Goal: Task Accomplishment & Management: Use online tool/utility

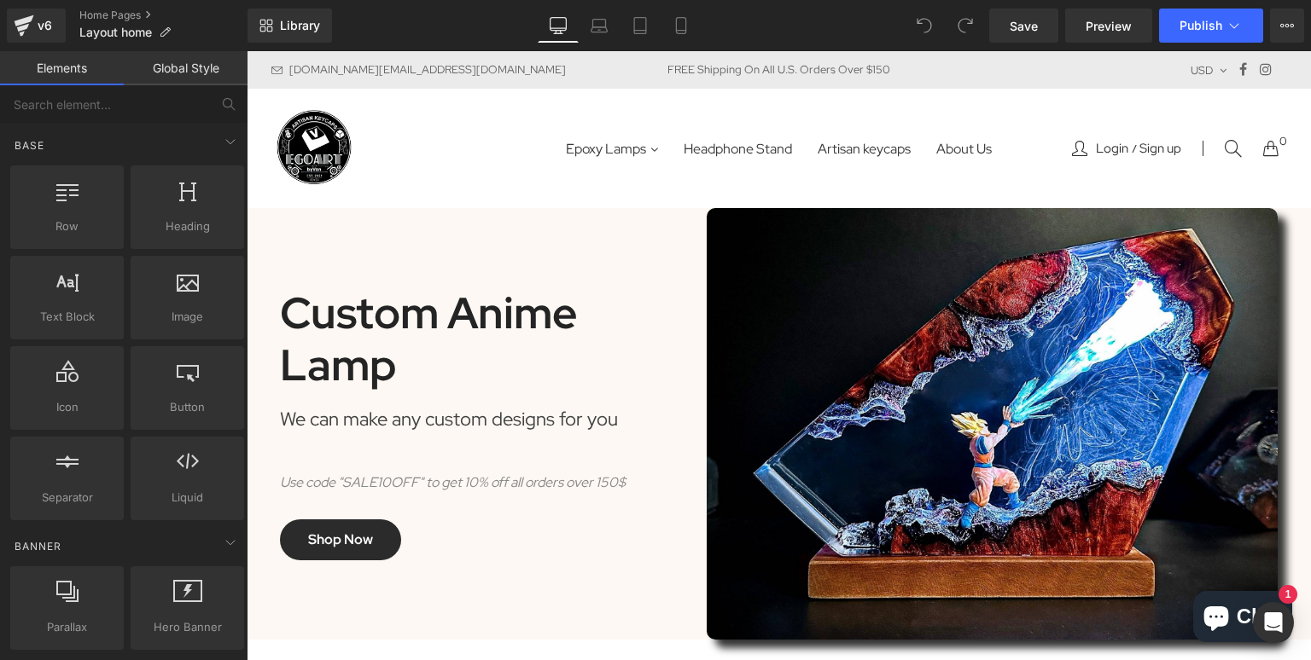
click at [793, 62] on div "FREE Shipping On All U.S. Orders Over $150" at bounding box center [778, 70] width 347 height 20
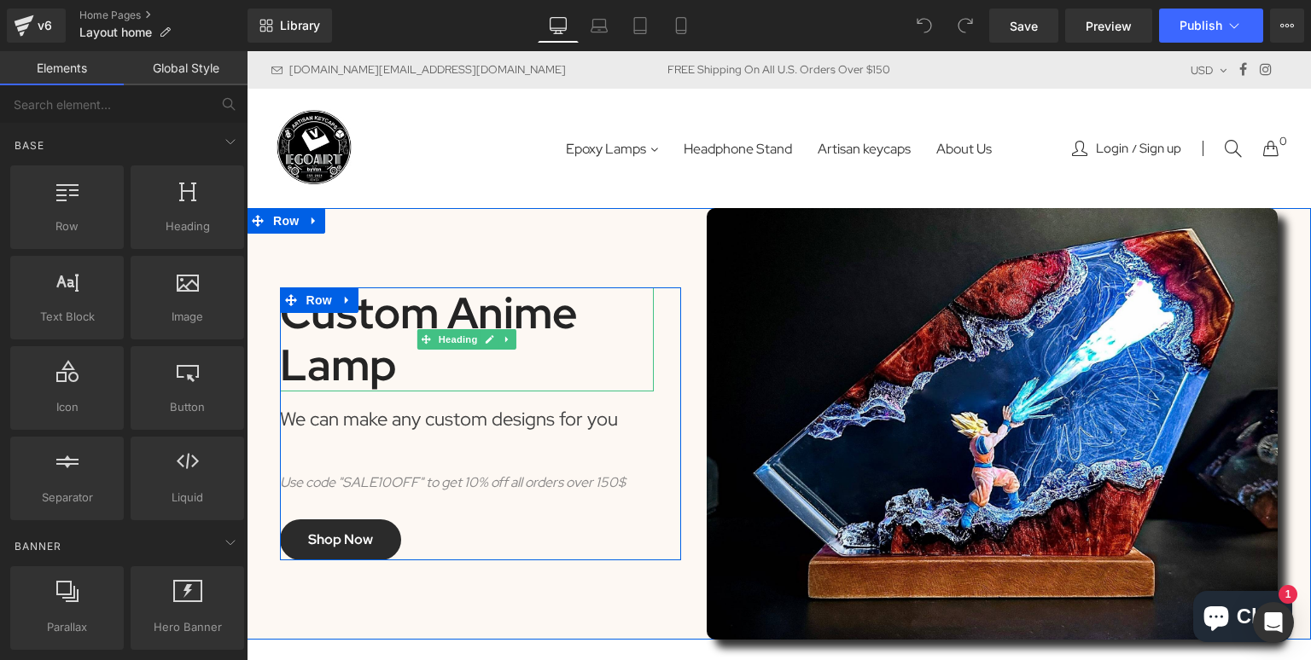
click at [392, 387] on div "Custom Anime Lamp" at bounding box center [467, 340] width 374 height 104
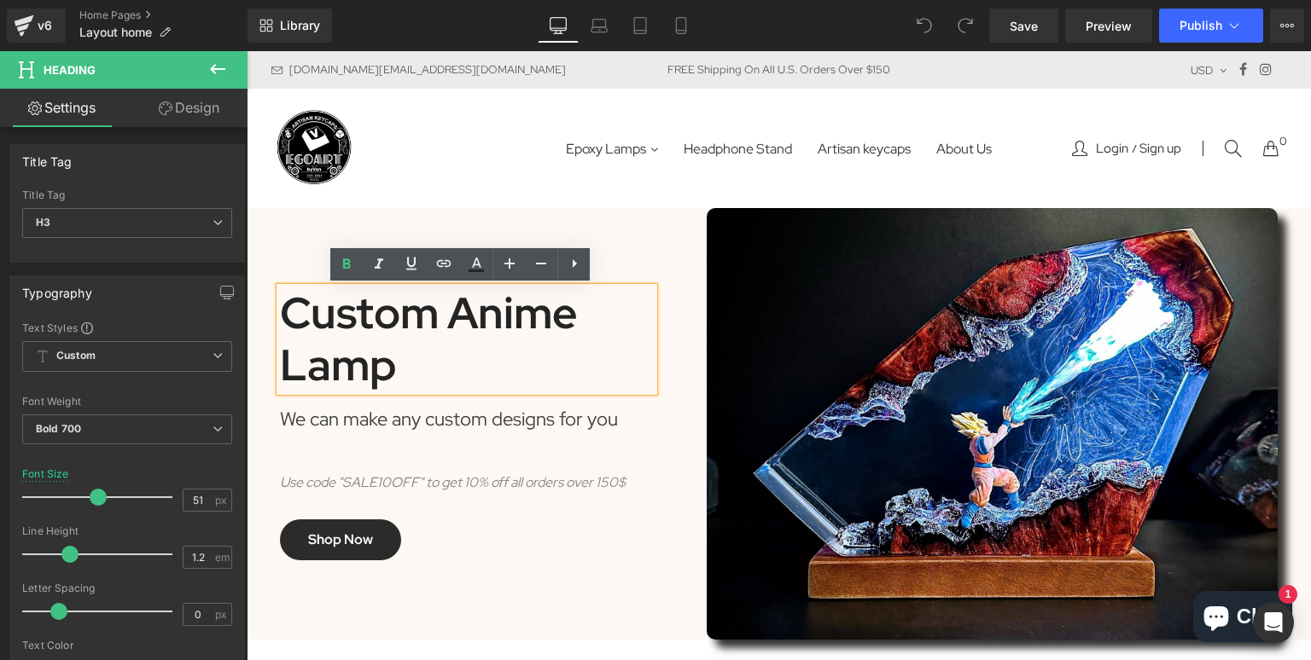
click at [730, 71] on div "FREE Shipping On All U.S. Orders Over $150" at bounding box center [778, 70] width 347 height 20
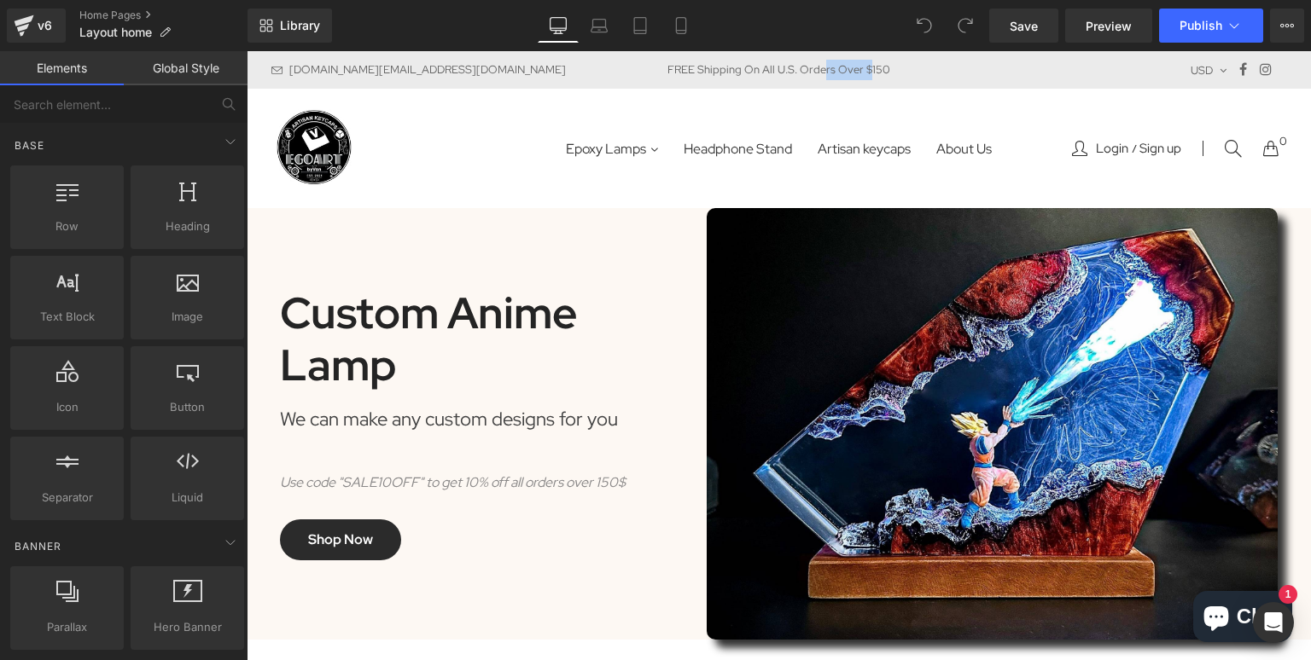
click at [730, 71] on div "FREE Shipping On All U.S. Orders Over $150" at bounding box center [778, 70] width 347 height 20
click at [805, 69] on div "FREE Shipping On All U.S. Orders Over $150" at bounding box center [778, 70] width 347 height 20
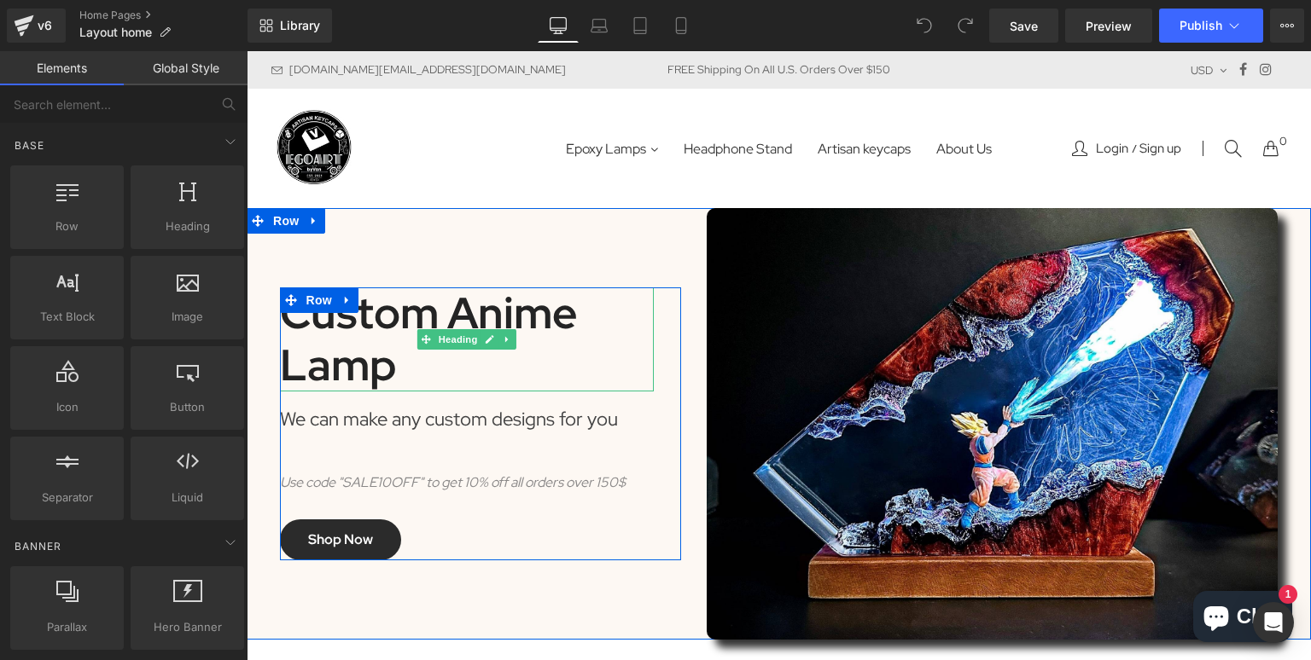
click at [445, 384] on div "Custom Anime Lamp" at bounding box center [467, 340] width 374 height 104
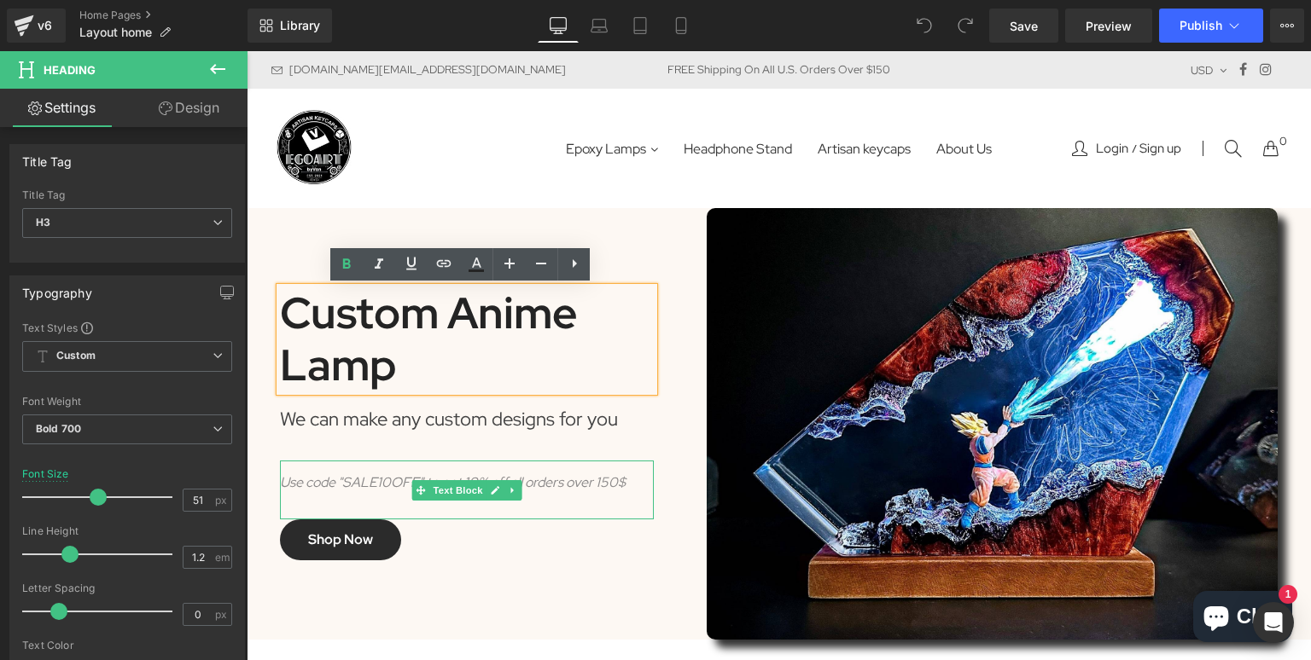
click at [369, 483] on icon "Use code "SALE10OFF" to get 10% off all orders over 150$" at bounding box center [453, 483] width 346 height 18
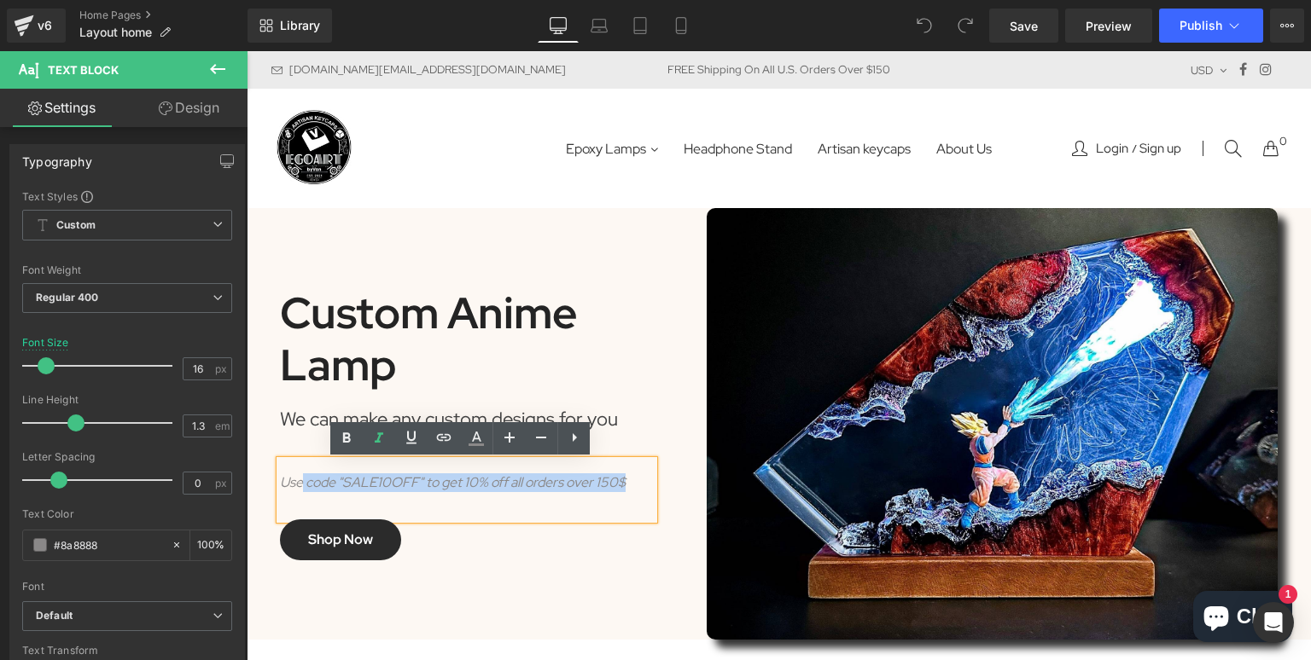
drag, startPoint x: 620, startPoint y: 482, endPoint x: 292, endPoint y: 484, distance: 328.5
click at [292, 484] on icon "Use code "SALE10OFF" to get 10% off all orders over 150$" at bounding box center [453, 483] width 346 height 18
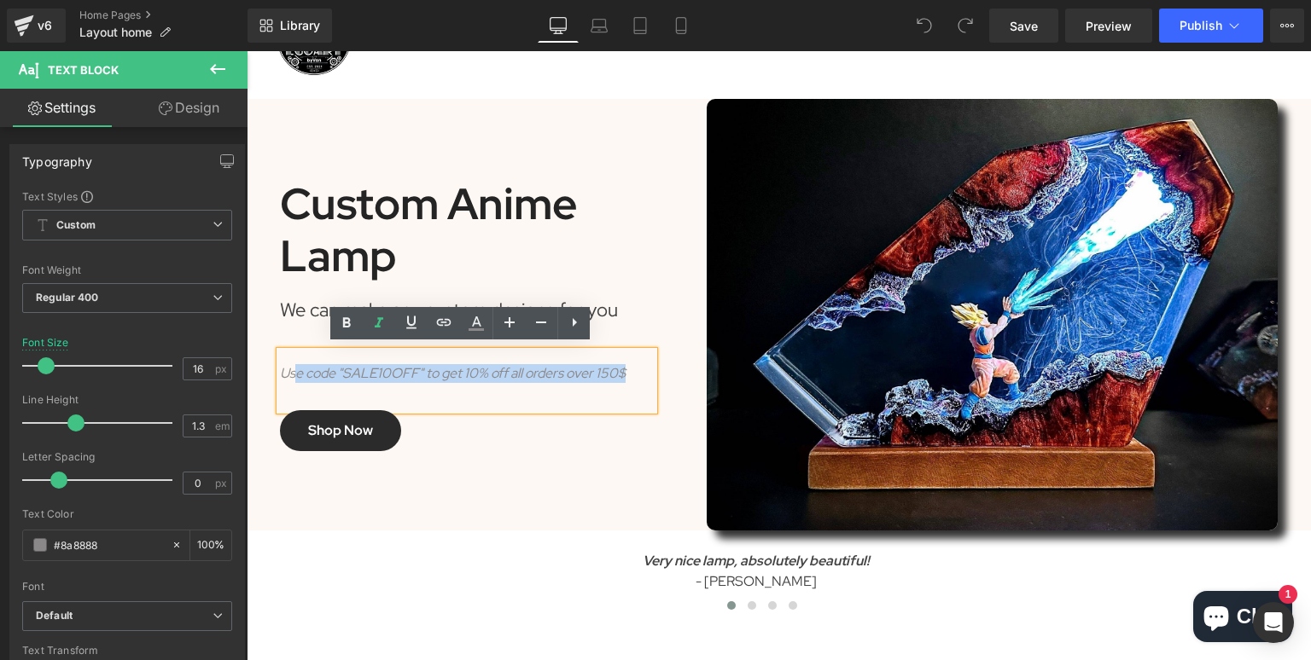
scroll to position [119, 0]
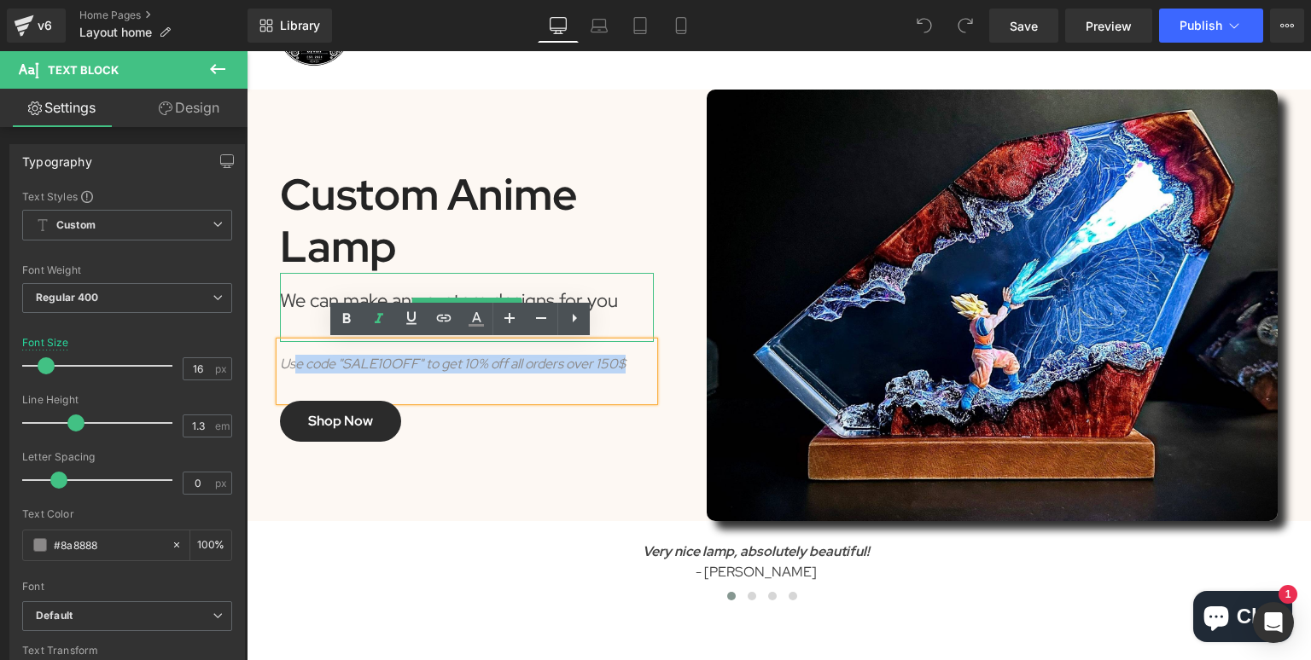
click at [295, 302] on div "We can make any custom designs for you" at bounding box center [467, 307] width 374 height 69
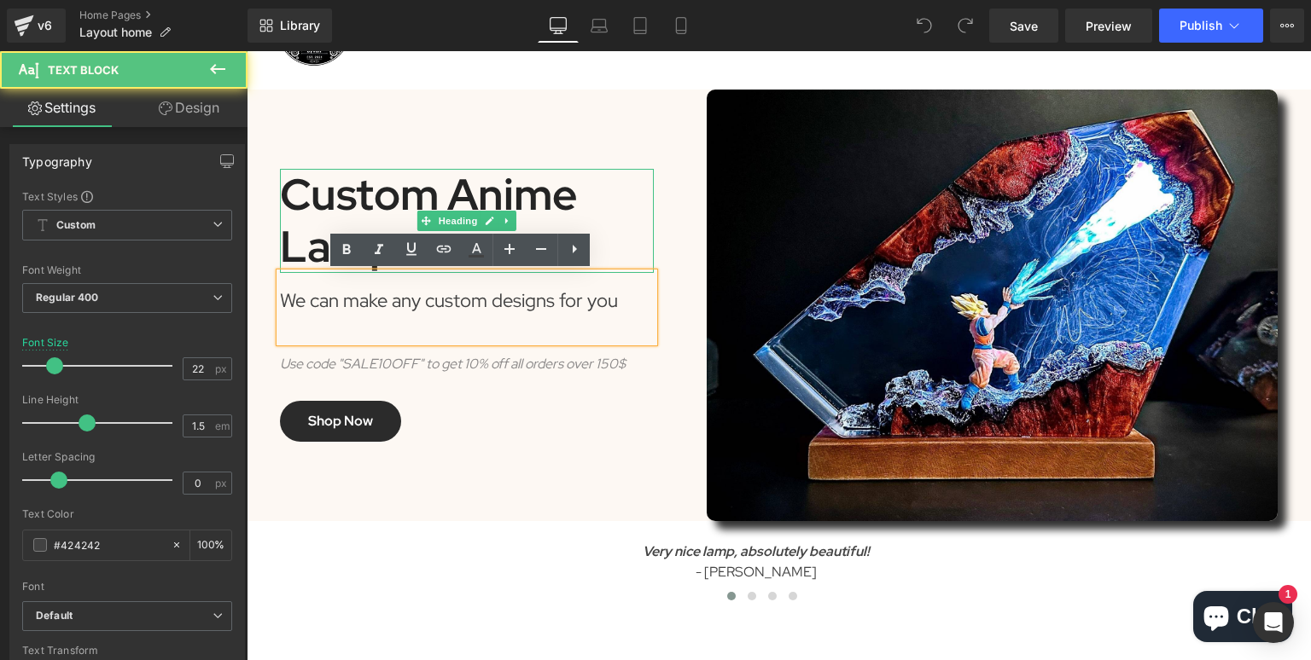
click at [300, 202] on div "Custom Anime Lamp" at bounding box center [467, 221] width 374 height 104
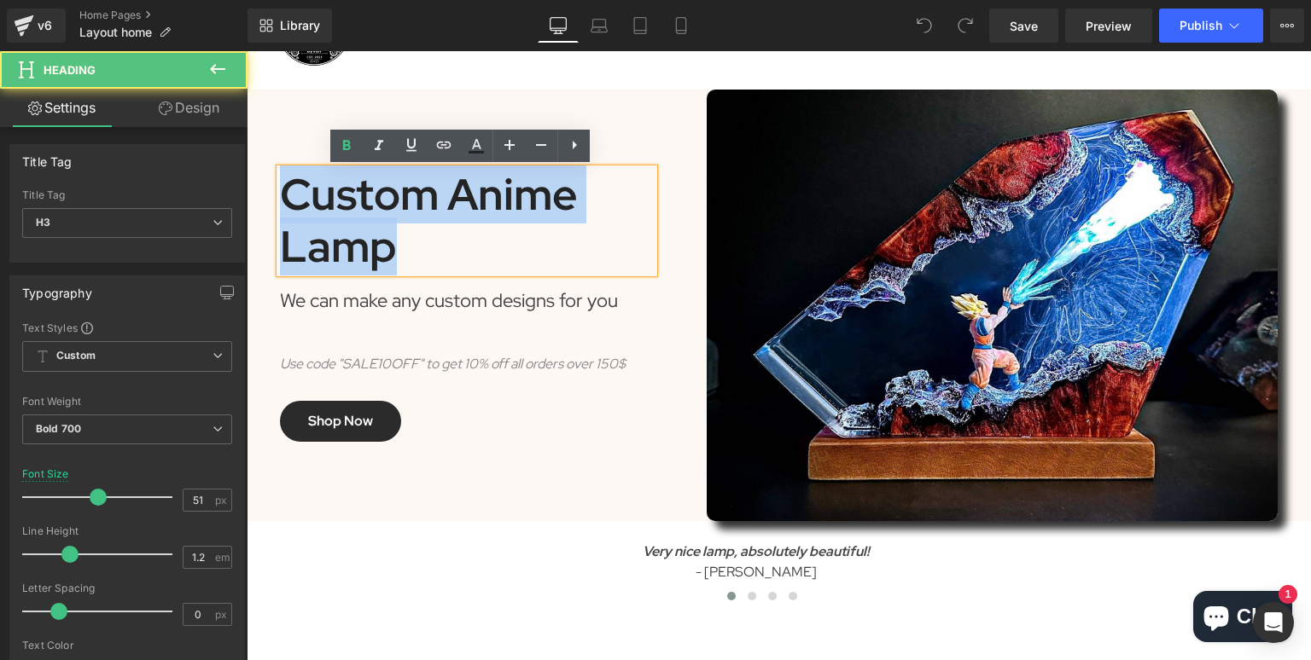
drag, startPoint x: 412, startPoint y: 252, endPoint x: 286, endPoint y: 193, distance: 139.3
click at [286, 193] on div "Custom Anime Lamp" at bounding box center [467, 221] width 374 height 104
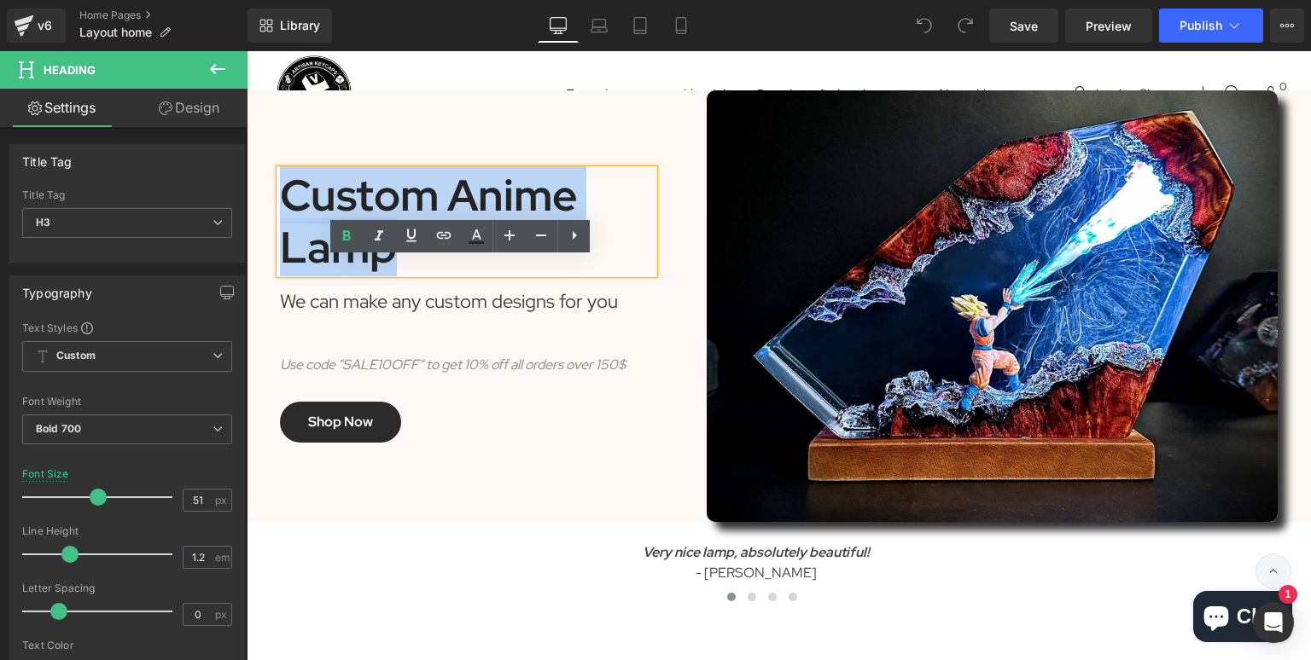
scroll to position [27, 0]
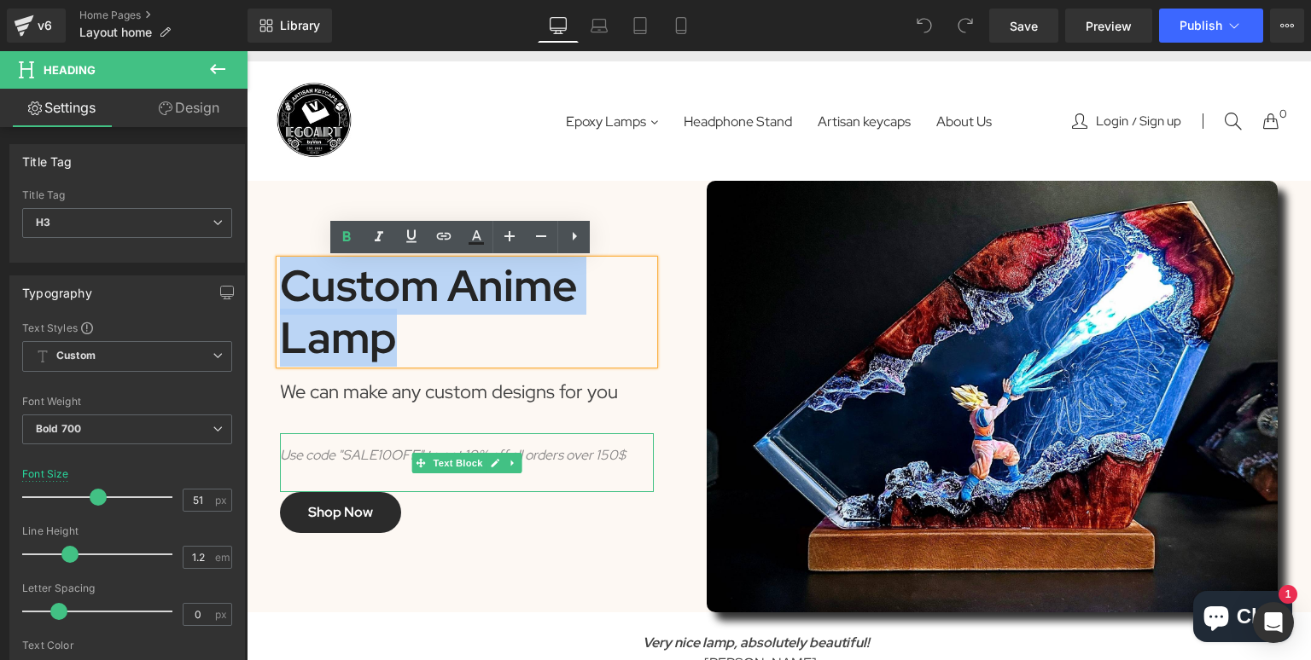
click at [401, 448] on icon "Use code "SALE10OFF" to get 10% off all orders over 150$" at bounding box center [453, 455] width 346 height 18
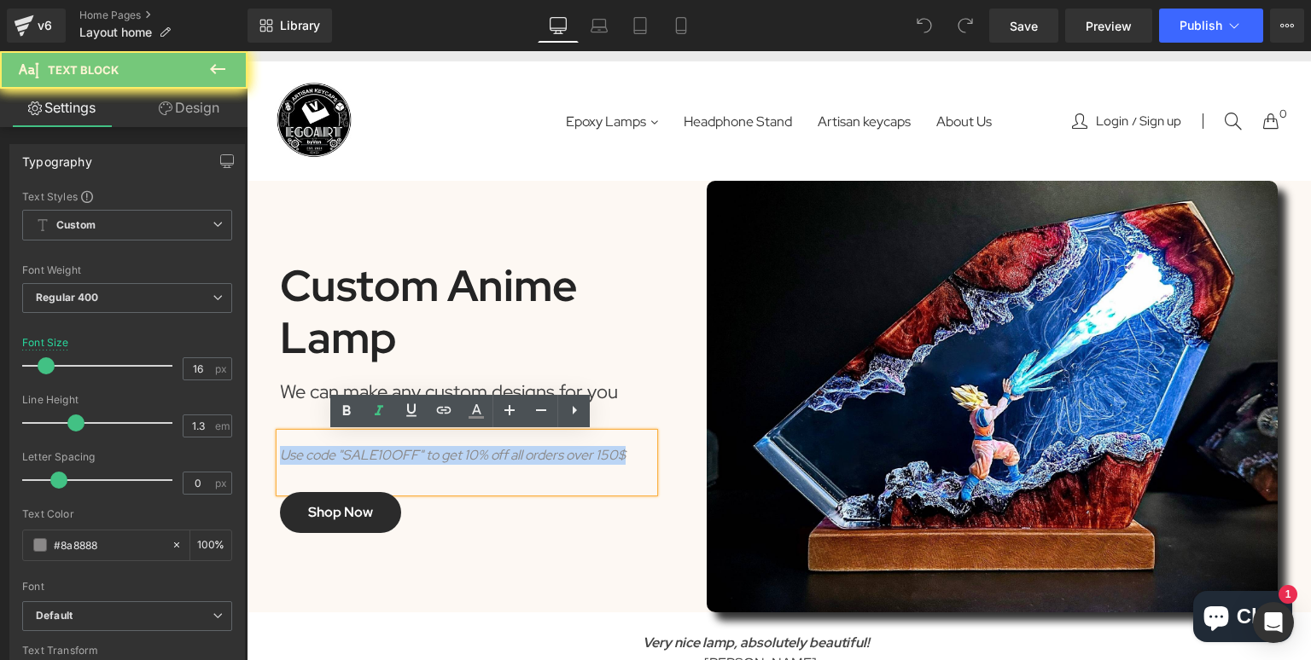
click at [403, 457] on icon "Use code "SALE10OFF" to get 10% off all orders over 150$" at bounding box center [453, 455] width 346 height 18
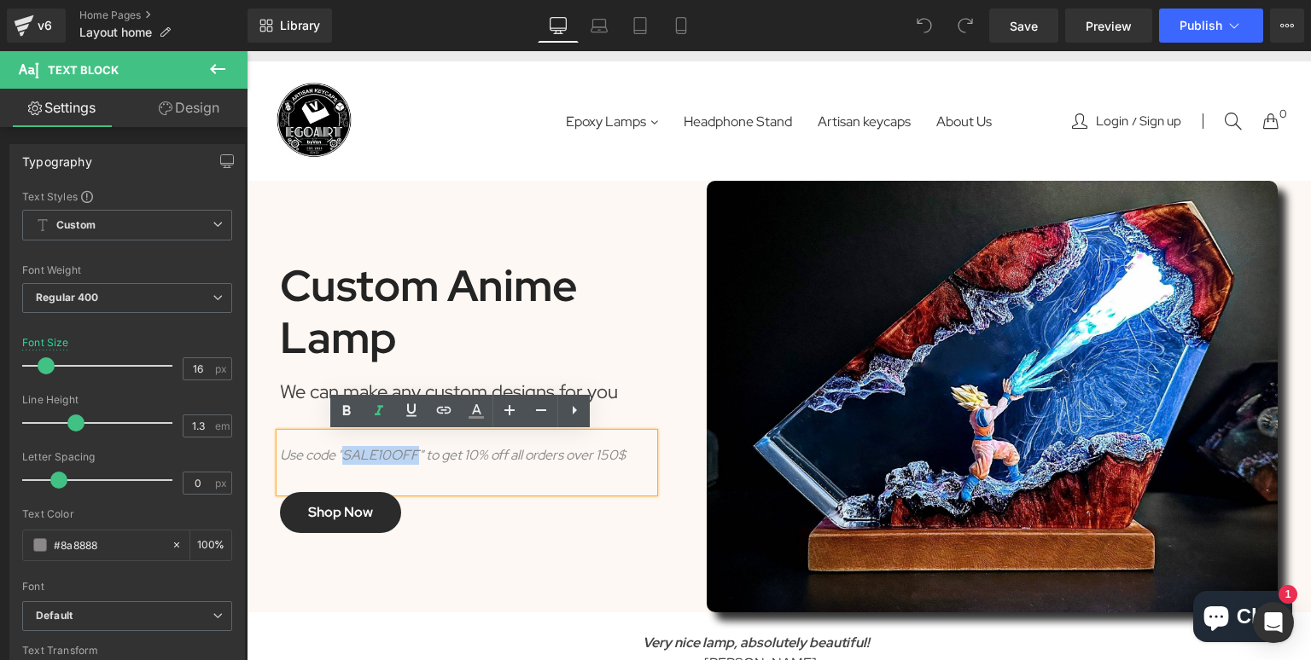
drag, startPoint x: 410, startPoint y: 458, endPoint x: 337, endPoint y: 458, distance: 72.5
click at [337, 458] on icon "Use code "SALE10OFF" to get 10% off all orders over 150$" at bounding box center [453, 455] width 346 height 18
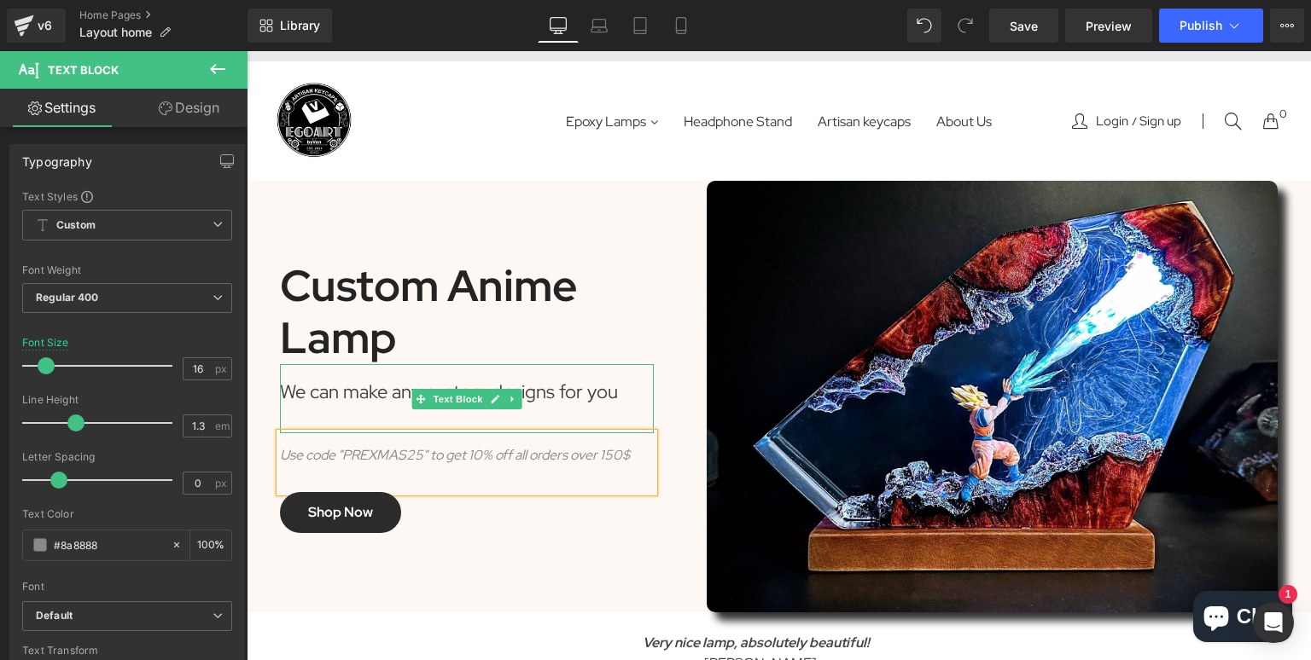
click at [480, 354] on div "Custom Anime Lamp" at bounding box center [467, 312] width 374 height 104
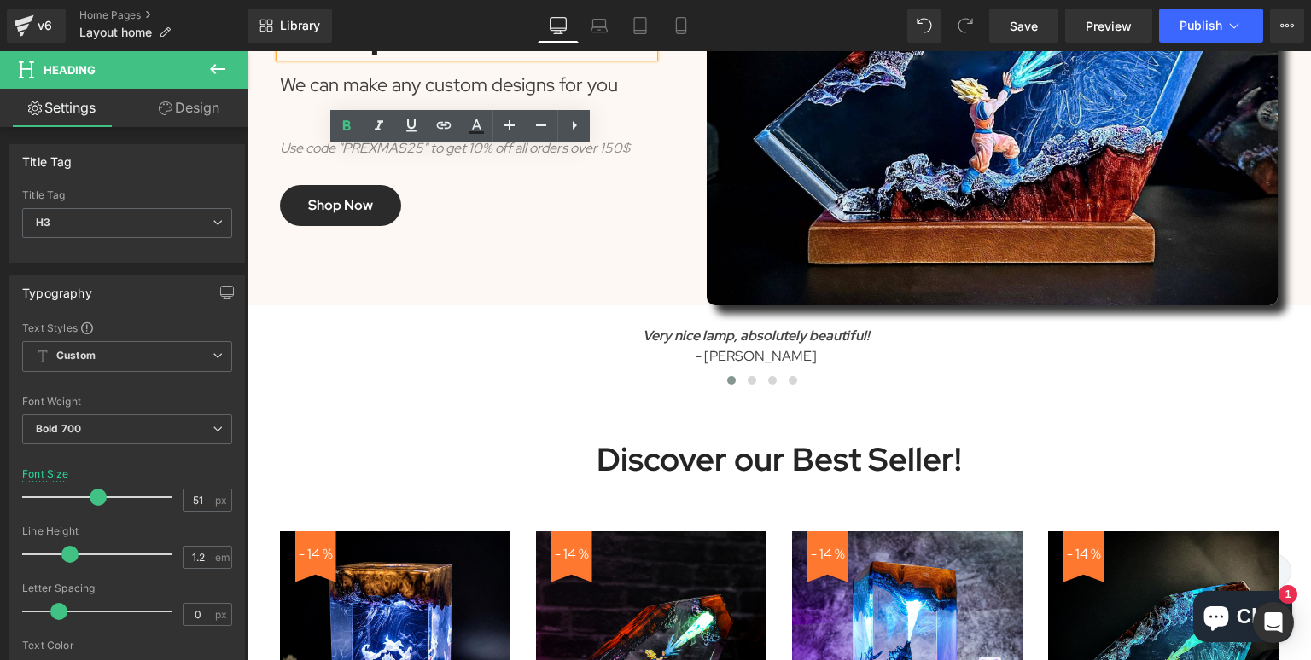
scroll to position [0, 0]
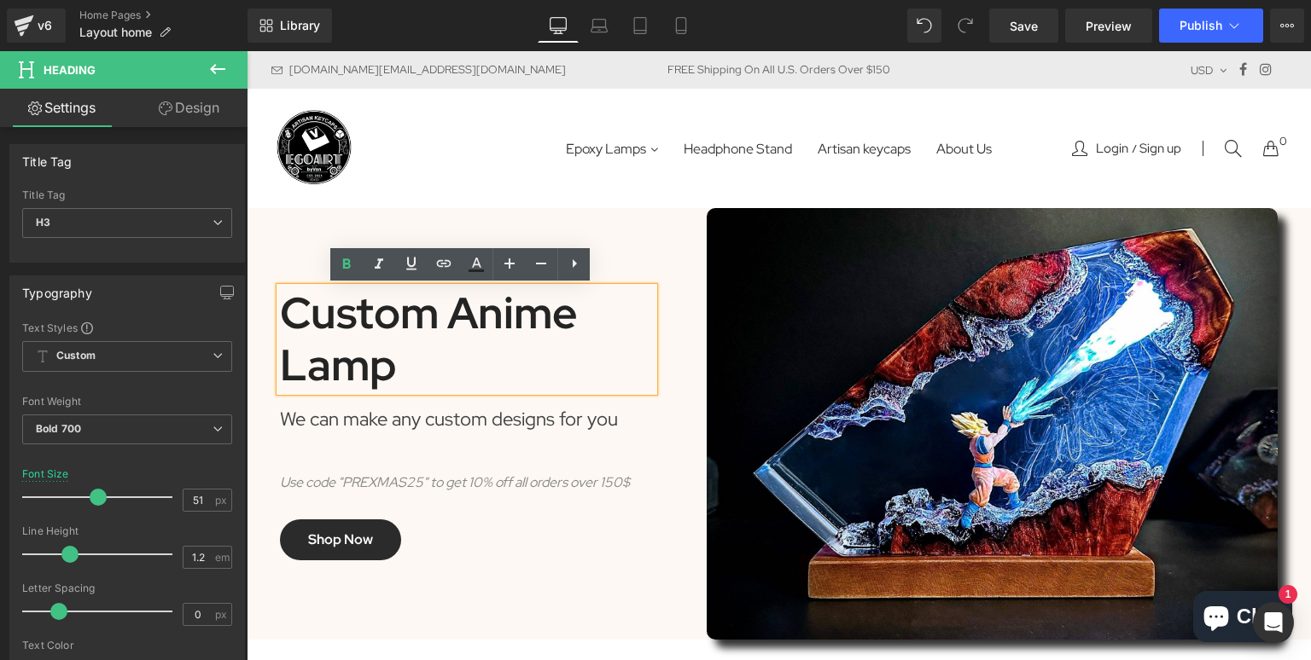
click at [495, 478] on icon "Use code "PREXMAS25" to get 10% off all orders over 150$" at bounding box center [455, 483] width 350 height 18
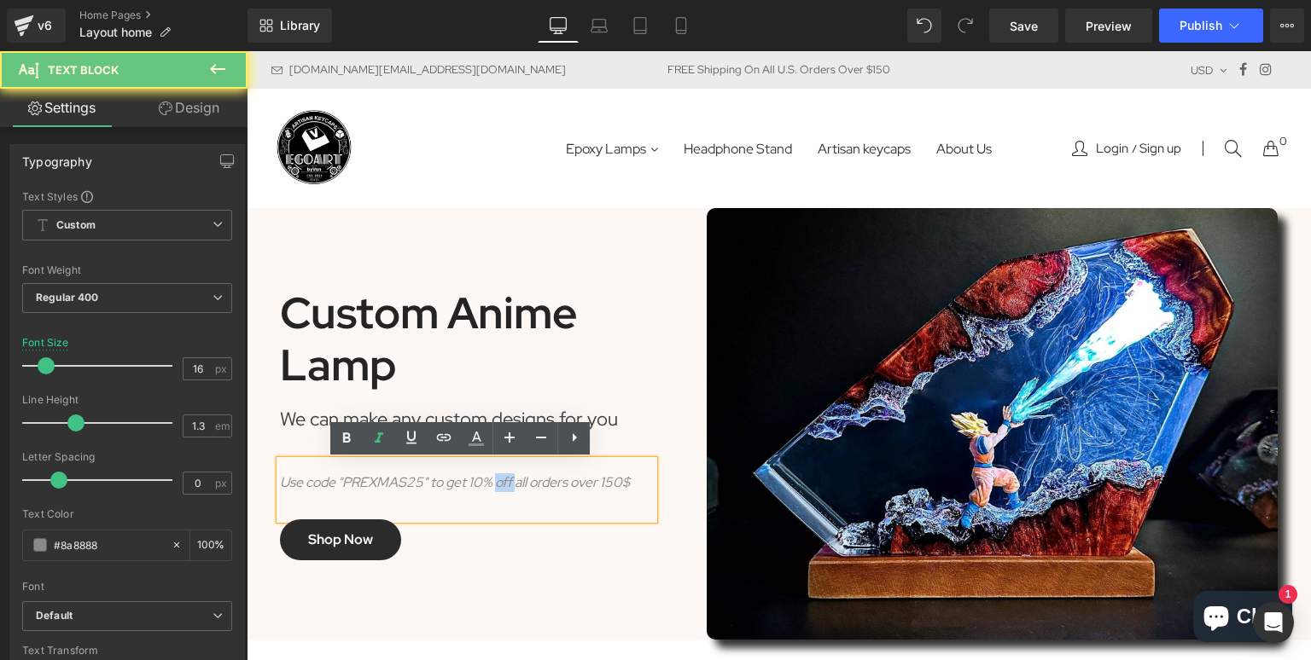
click at [488, 481] on icon "Use code "PREXMAS25" to get 10% off all orders over 150$" at bounding box center [455, 483] width 350 height 18
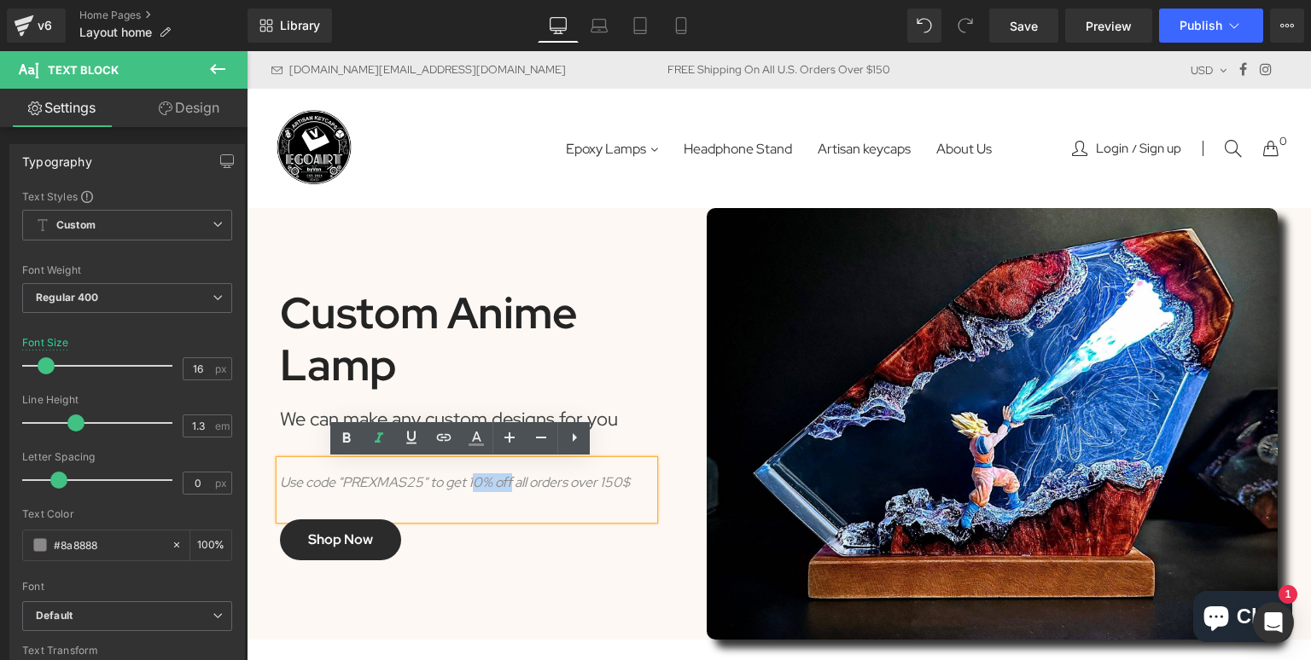
drag, startPoint x: 467, startPoint y: 481, endPoint x: 480, endPoint y: 487, distance: 14.1
click at [508, 481] on icon "Use code "PREXMAS25" to get 10% off all orders over 150$" at bounding box center [455, 483] width 350 height 18
click at [474, 487] on icon "Use code "PREXMAS25" to get 10% off all orders over 150$" at bounding box center [455, 483] width 350 height 18
drag, startPoint x: 464, startPoint y: 487, endPoint x: 511, endPoint y: 488, distance: 46.9
click at [511, 488] on icon "Use code "PREXMAS25" to get 10% off all orders over 150$" at bounding box center [455, 483] width 350 height 18
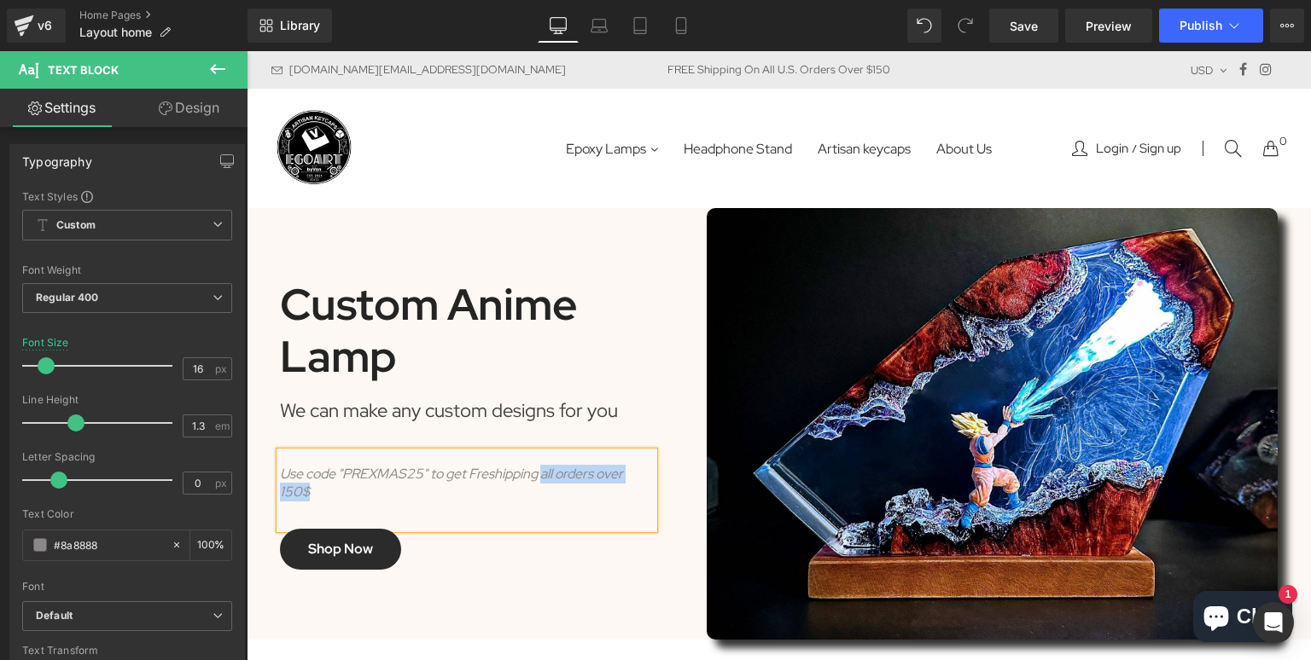
drag, startPoint x: 538, startPoint y: 475, endPoint x: 618, endPoint y: 487, distance: 80.2
click at [618, 487] on div "Use code "PREXMAS25" to get Freshipping all orders over 150$" at bounding box center [467, 484] width 374 height 36
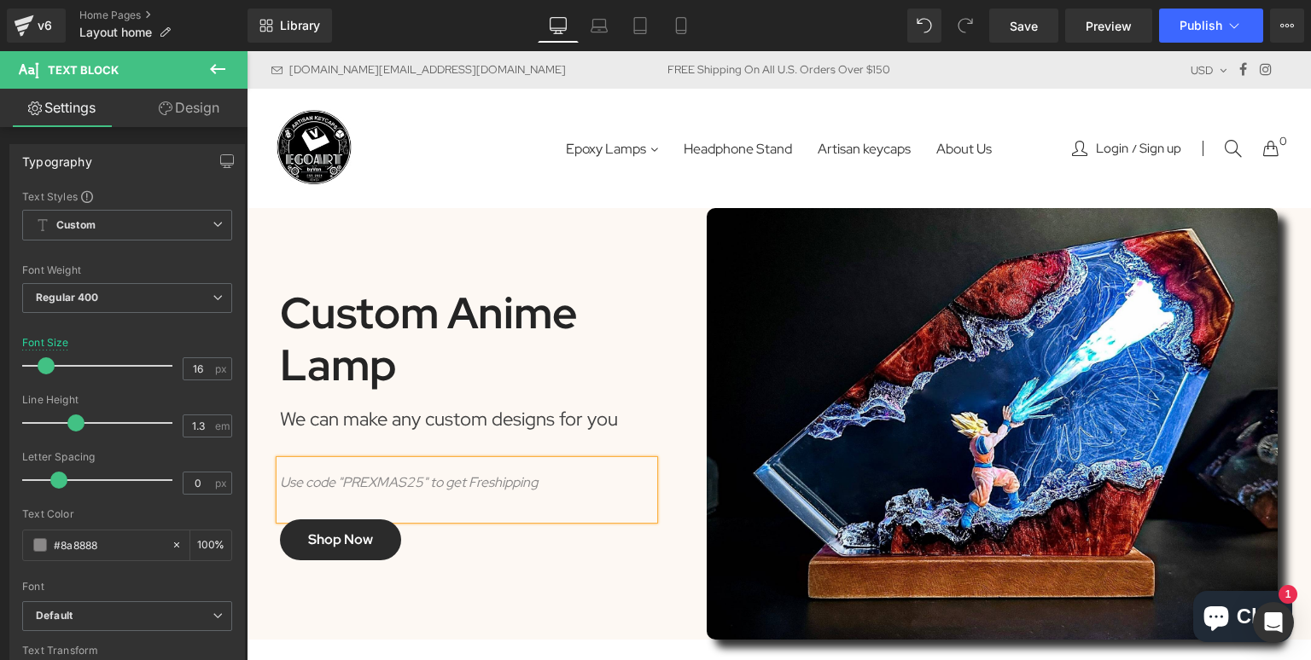
click at [485, 489] on icon "Use code "PREXMAS25" to get Freshipping" at bounding box center [409, 483] width 258 height 18
click at [561, 485] on div "Use code "PREXMAS25" to get Freeshipping" at bounding box center [467, 483] width 374 height 18
click at [564, 484] on icon "Use code "PREXMAS25" to get Freeshipping for" at bounding box center [423, 483] width 286 height 18
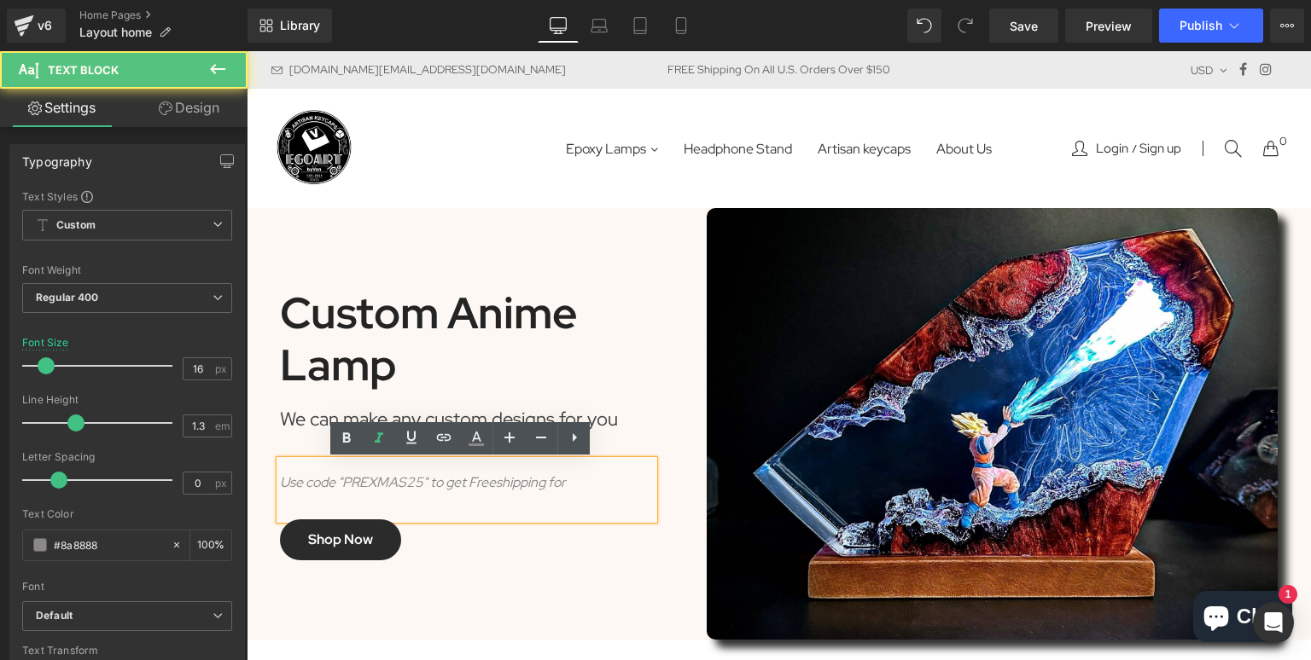
drag, startPoint x: 562, startPoint y: 484, endPoint x: 505, endPoint y: 480, distance: 57.3
click at [562, 484] on icon "Use code "PREXMAS25" to get Freeshipping for" at bounding box center [423, 483] width 286 height 18
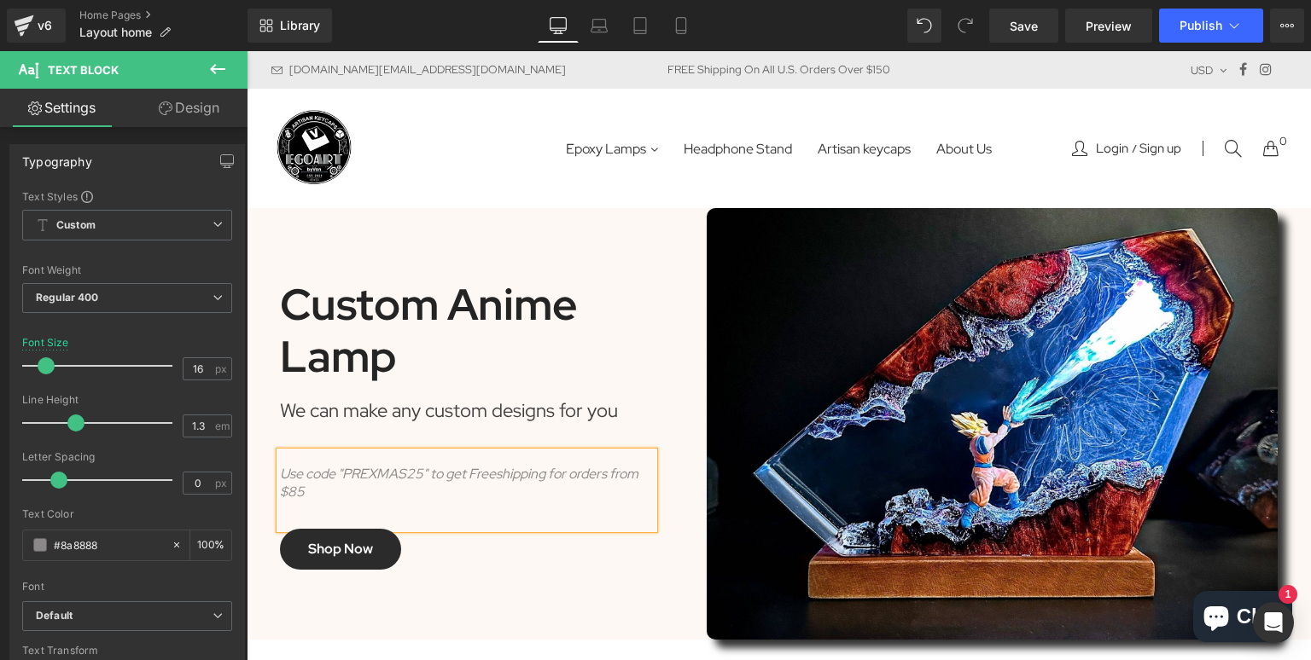
click at [451, 489] on div "Use code "PREXMAS25" to get Freeshipping for orders from $85" at bounding box center [467, 484] width 374 height 36
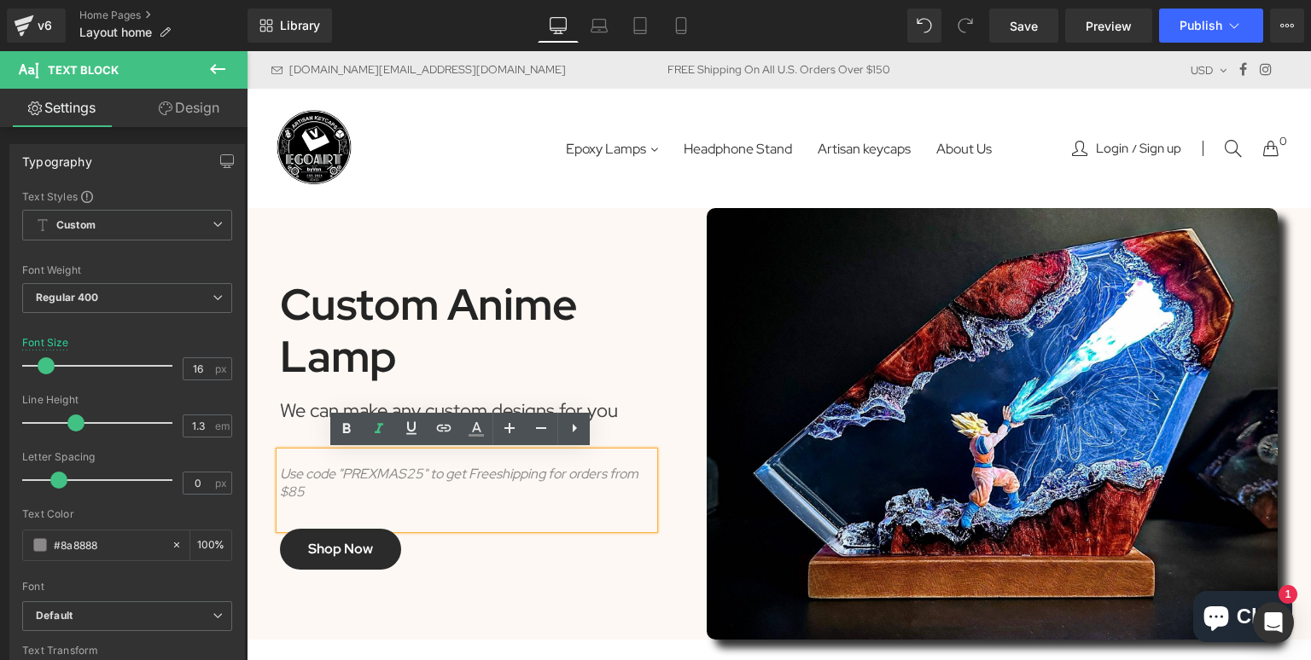
click at [341, 487] on div "Use code "PREXMAS25" to get Freeshipping for orders from $85" at bounding box center [467, 484] width 374 height 36
drag, startPoint x: 311, startPoint y: 489, endPoint x: 331, endPoint y: 488, distance: 20.5
click at [280, 478] on div "Use code "PREXMAS25" to get Freeshipping for orders from $85" at bounding box center [467, 490] width 374 height 77
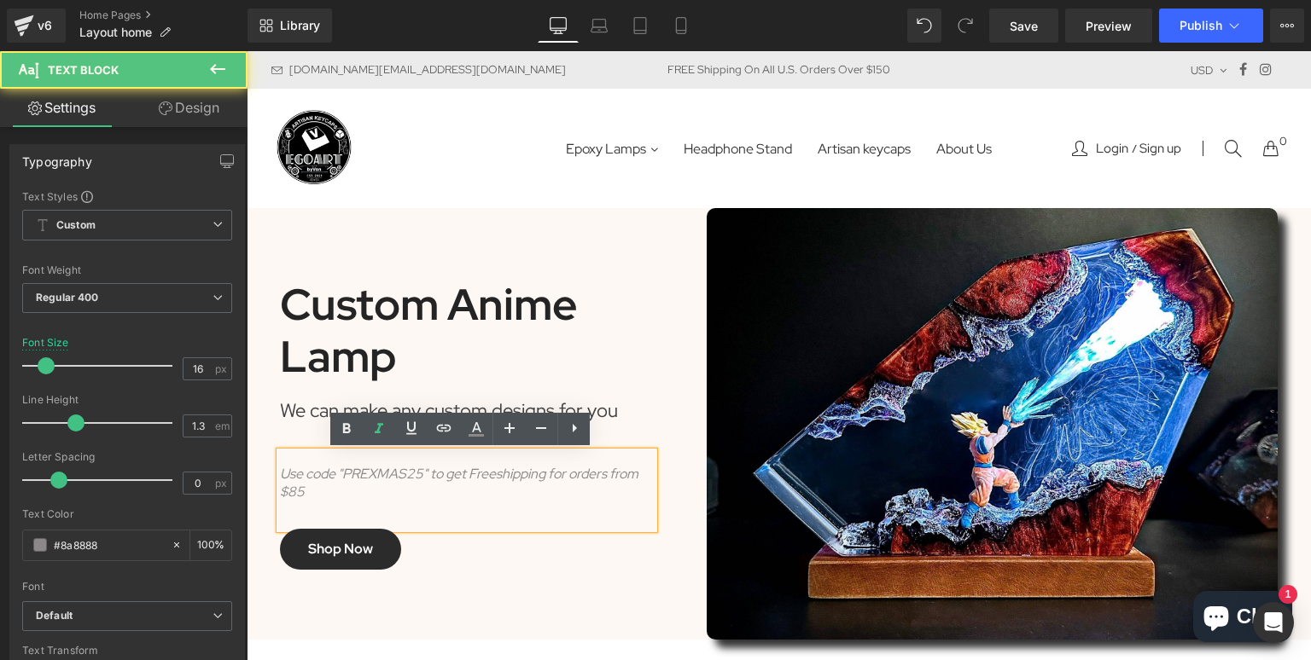
drag, startPoint x: 302, startPoint y: 491, endPoint x: 276, endPoint y: 476, distance: 29.9
click at [280, 476] on div "Use code "PREXMAS25" to get Freeshipping for orders from $85" at bounding box center [467, 484] width 374 height 36
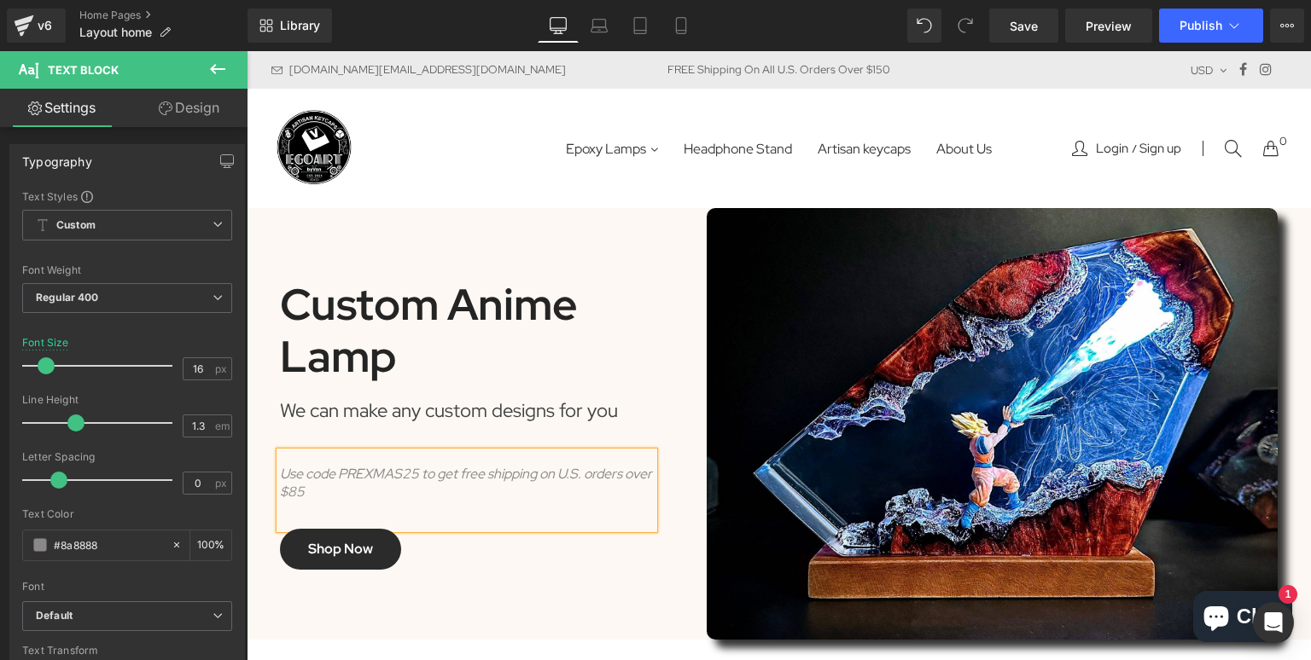
click at [334, 471] on icon "Use code PREXMAS25 to get free shipping on U.S. orders over $85" at bounding box center [466, 483] width 372 height 36
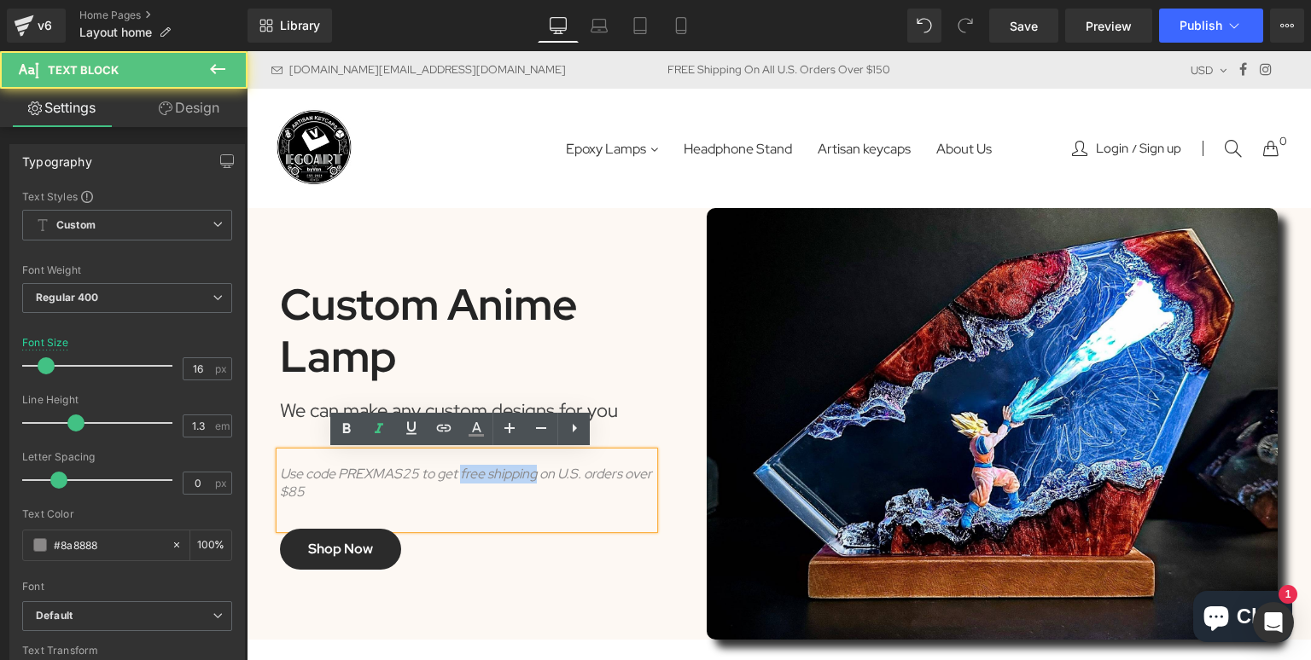
drag, startPoint x: 456, startPoint y: 478, endPoint x: 529, endPoint y: 482, distance: 73.5
click at [536, 482] on icon "Use code PREXMAS25 to get free shipping on U.S. orders over $85" at bounding box center [466, 483] width 372 height 36
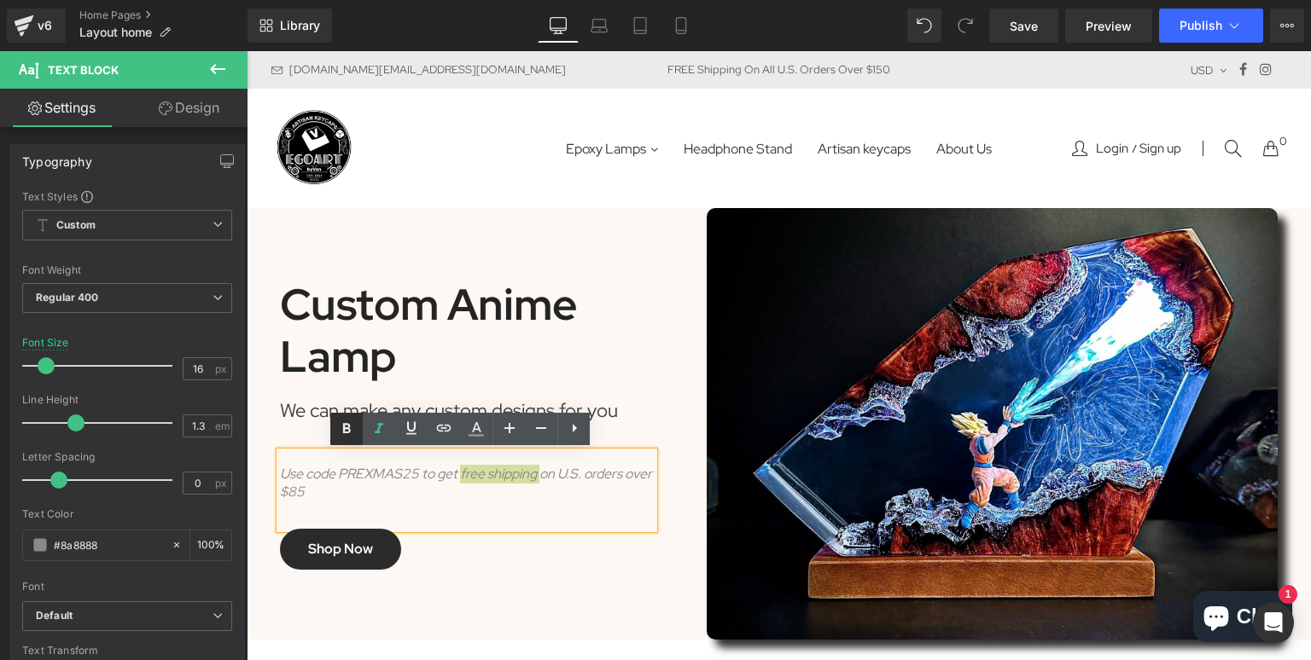
click at [342, 439] on link at bounding box center [346, 429] width 32 height 32
click at [488, 482] on strong "free shipping" at bounding box center [499, 474] width 84 height 18
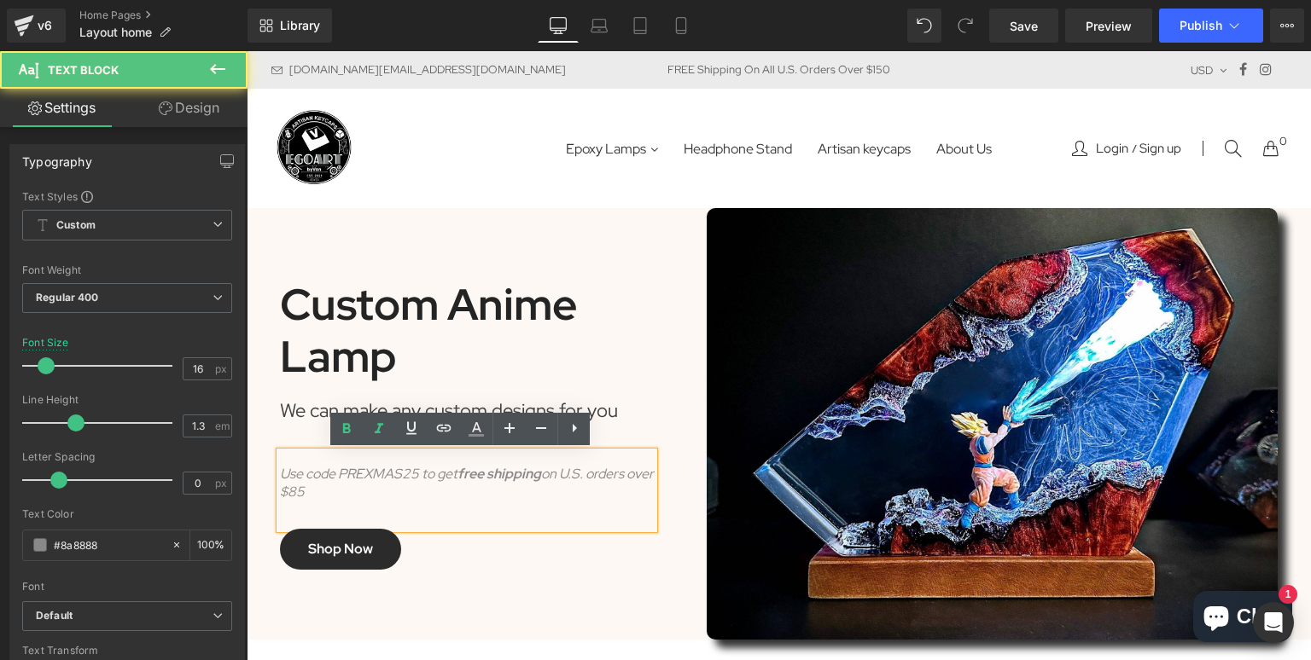
click at [461, 475] on strong "free shipping" at bounding box center [499, 474] width 84 height 18
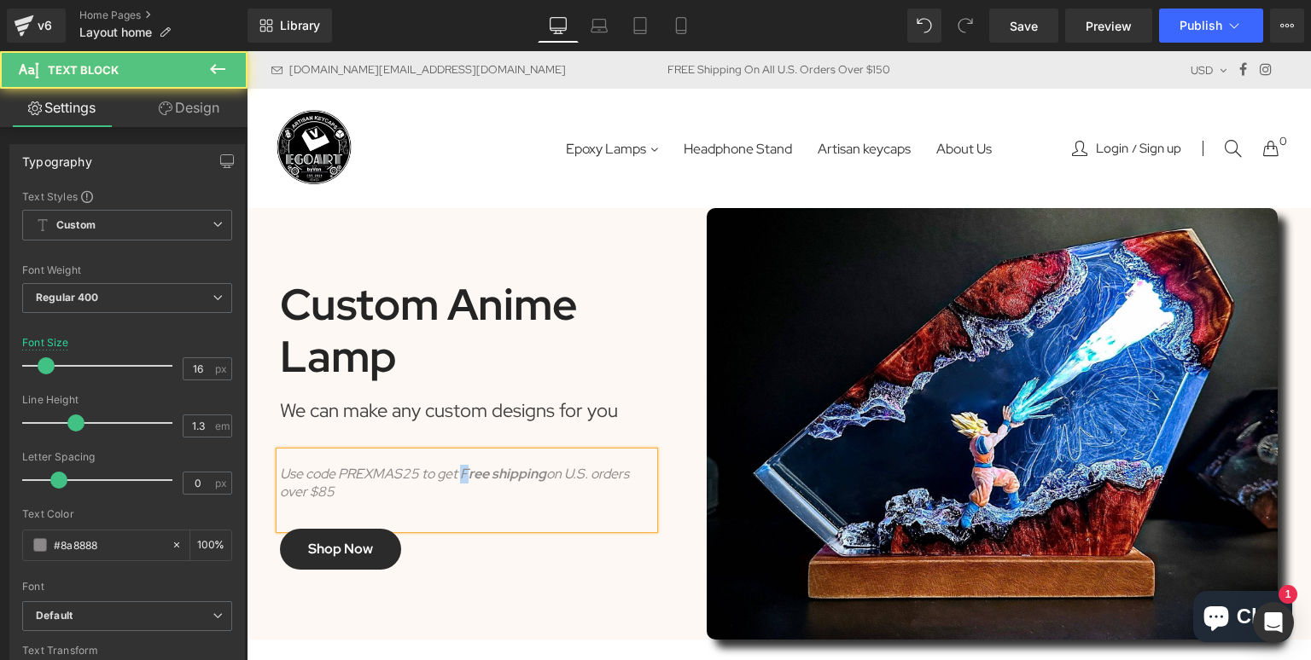
click at [462, 478] on icon "Use code PREXMAS25 to get F ree shipping on U.S. orders over $85" at bounding box center [454, 483] width 349 height 36
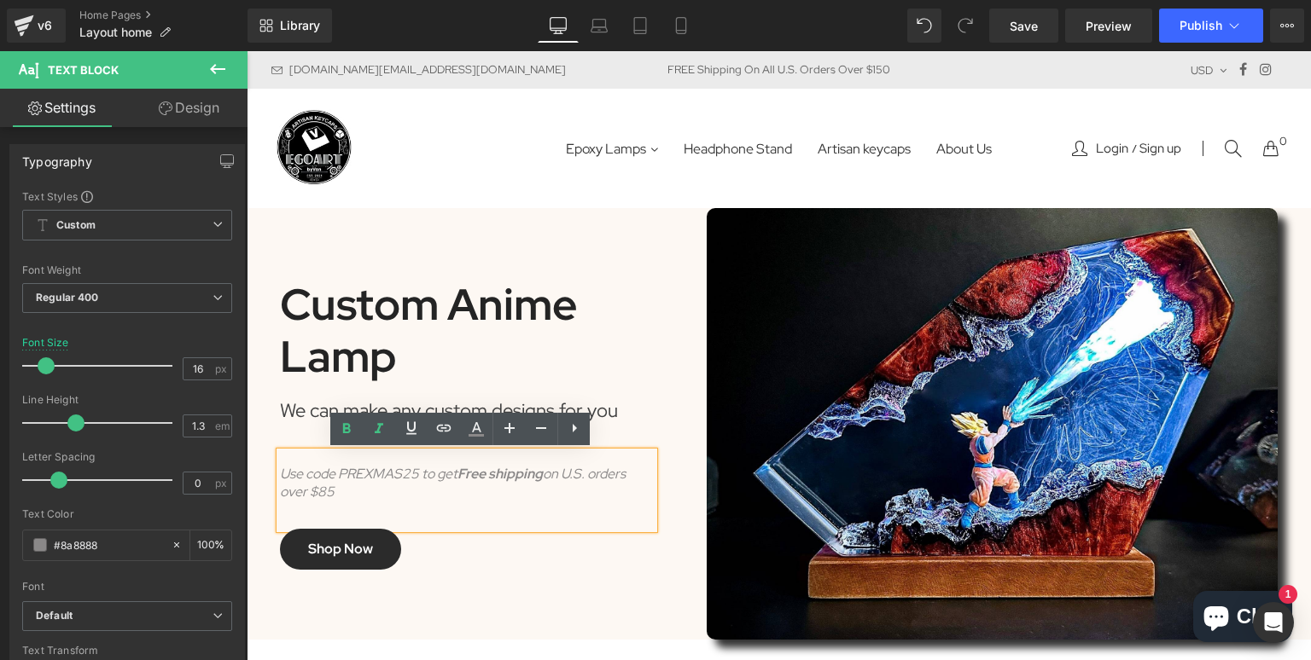
click at [488, 479] on strong "ree shipping" at bounding box center [504, 474] width 78 height 18
click at [412, 478] on icon "Use code PREXMAS25 to get F ree shipping on U.S. orders over $85" at bounding box center [453, 483] width 346 height 36
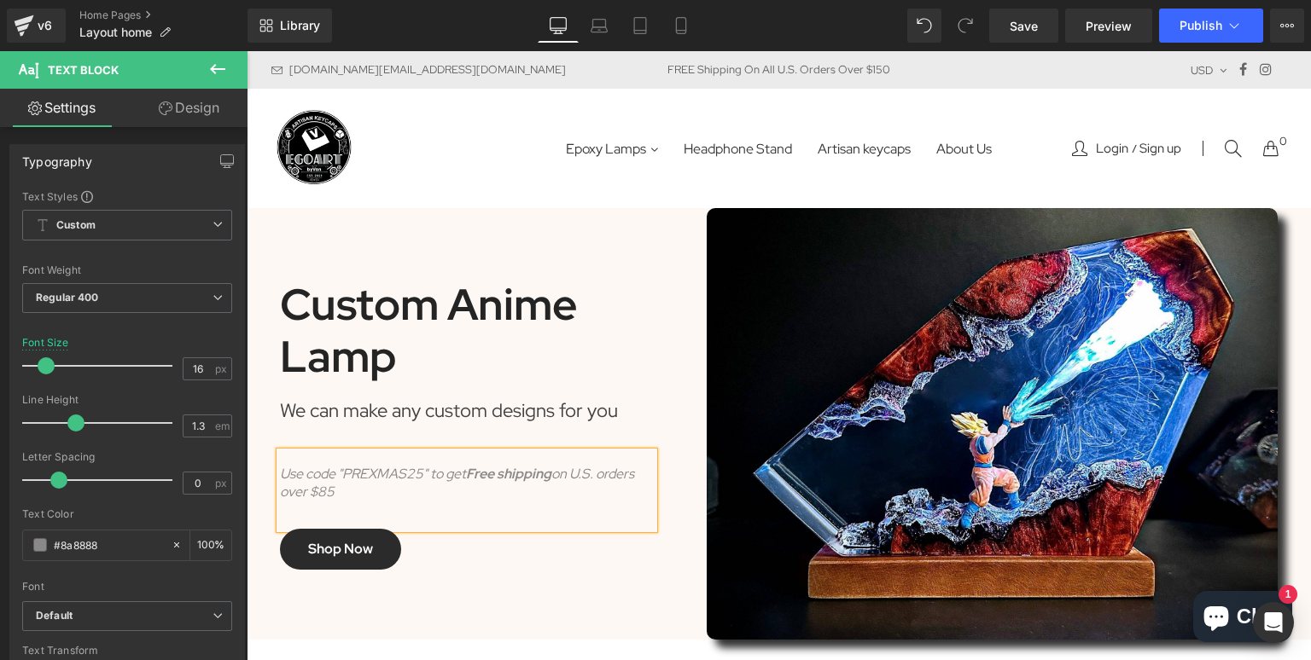
click at [247, 51] on div at bounding box center [247, 51] width 0 height 0
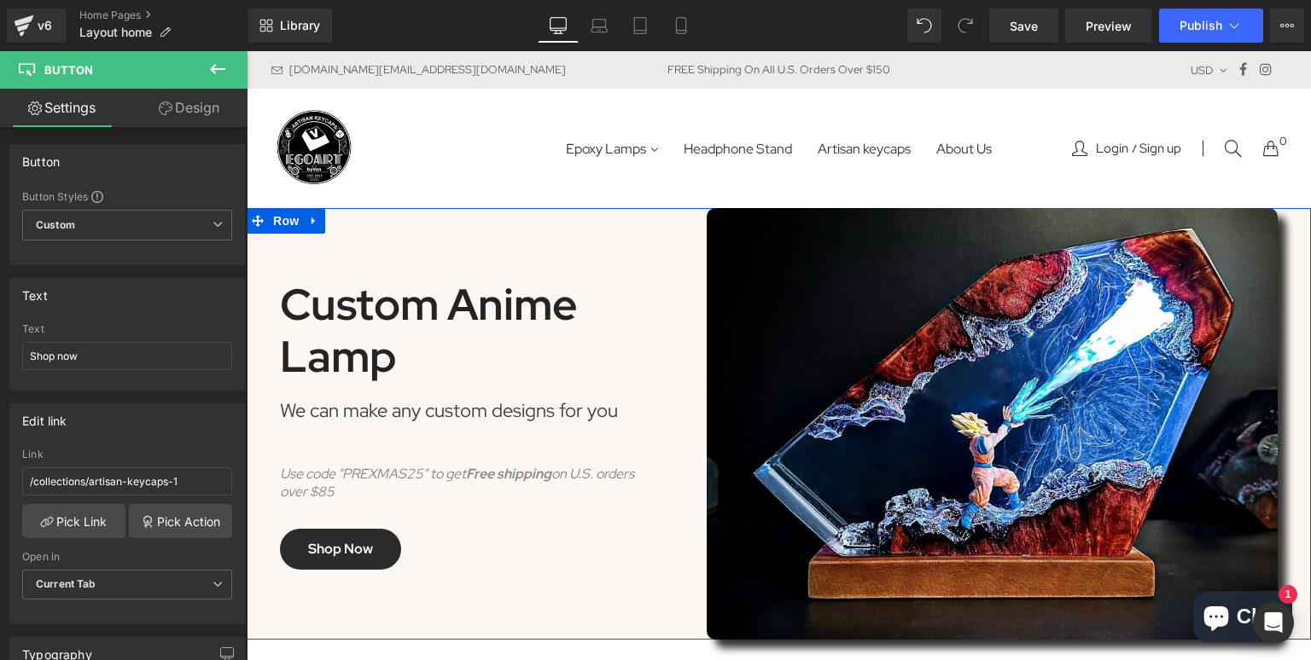
click at [613, 247] on div "Custom Anime Lamp Heading We can make any custom designs for you Text Block Use…" at bounding box center [480, 424] width 427 height 432
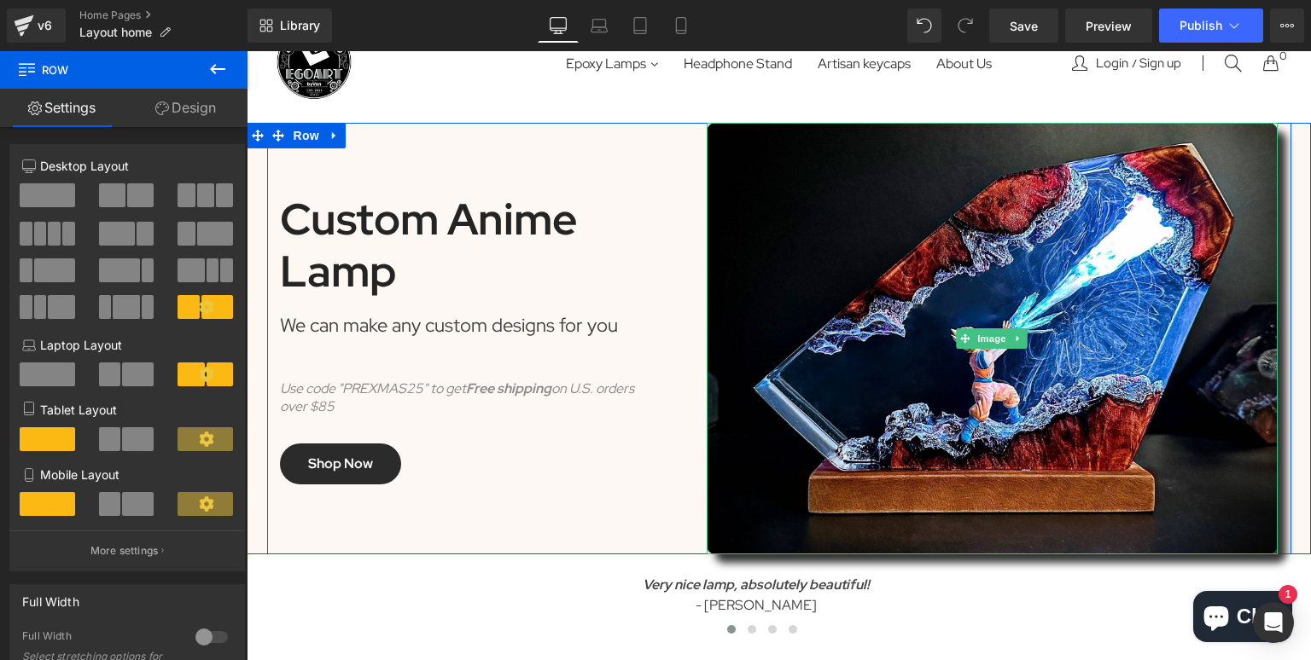
scroll to position [102, 0]
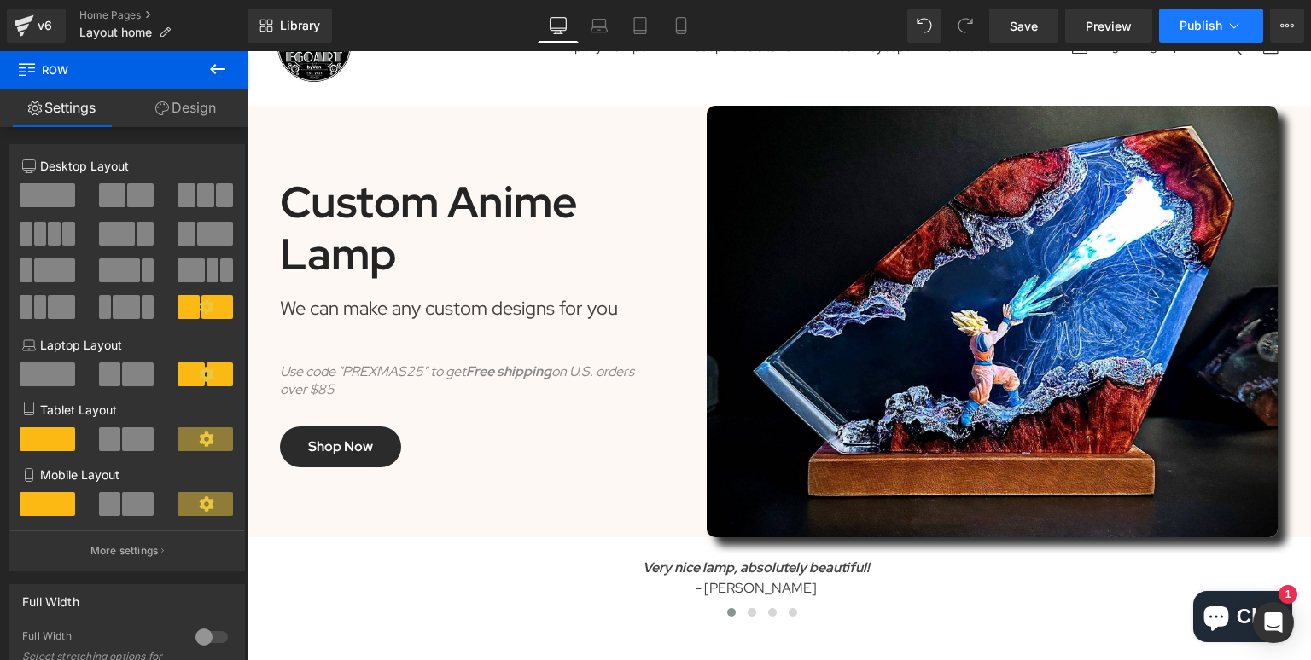
click at [1224, 32] on button "Publish" at bounding box center [1211, 26] width 104 height 34
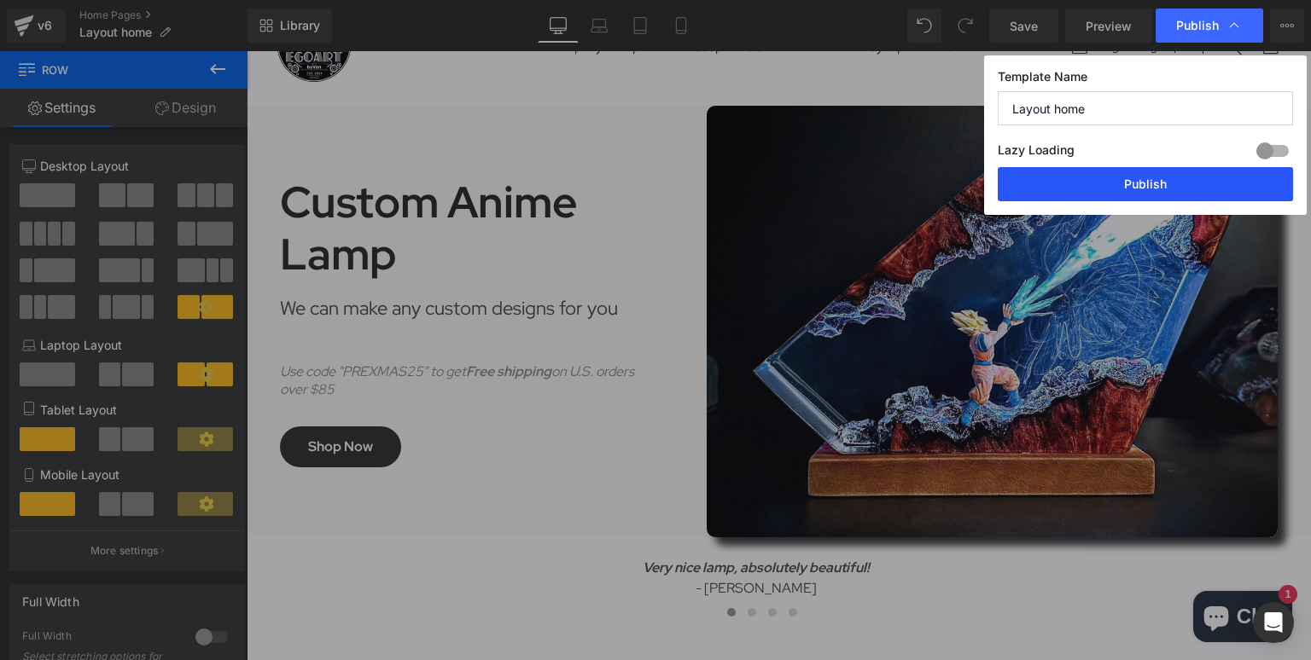
drag, startPoint x: 1179, startPoint y: 188, endPoint x: 818, endPoint y: 62, distance: 382.1
click at [1179, 188] on button "Publish" at bounding box center [1144, 184] width 295 height 34
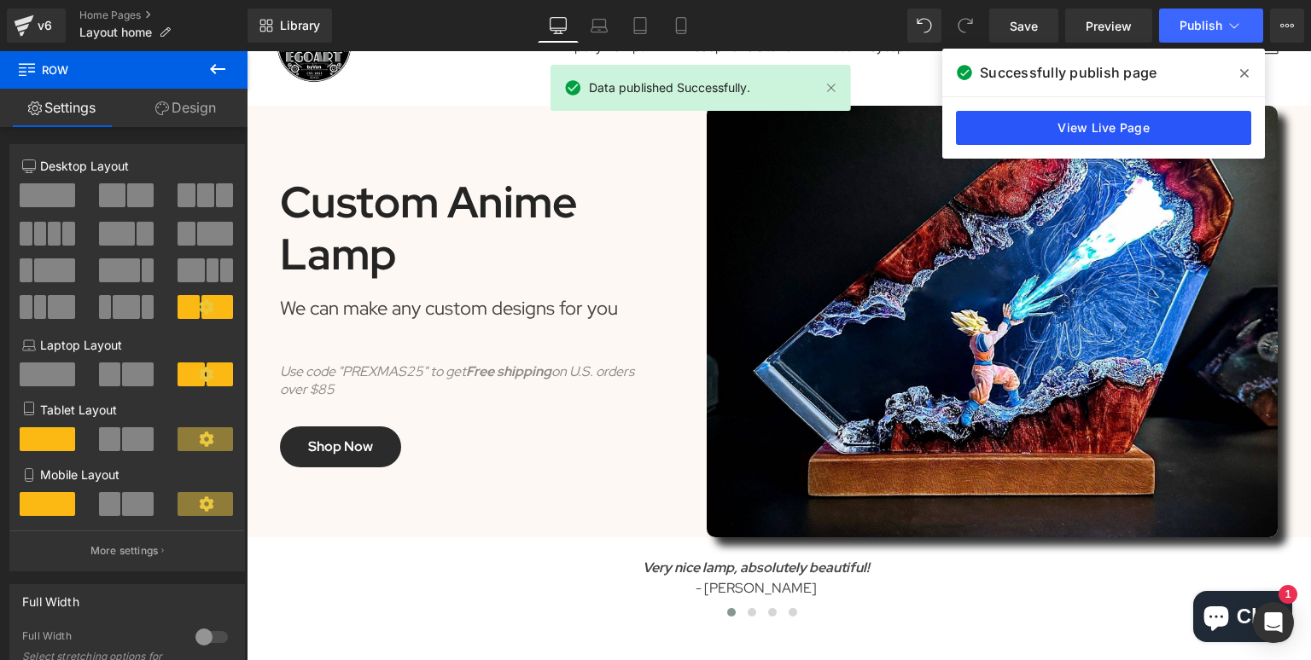
click at [1174, 134] on link "View Live Page" at bounding box center [1103, 128] width 295 height 34
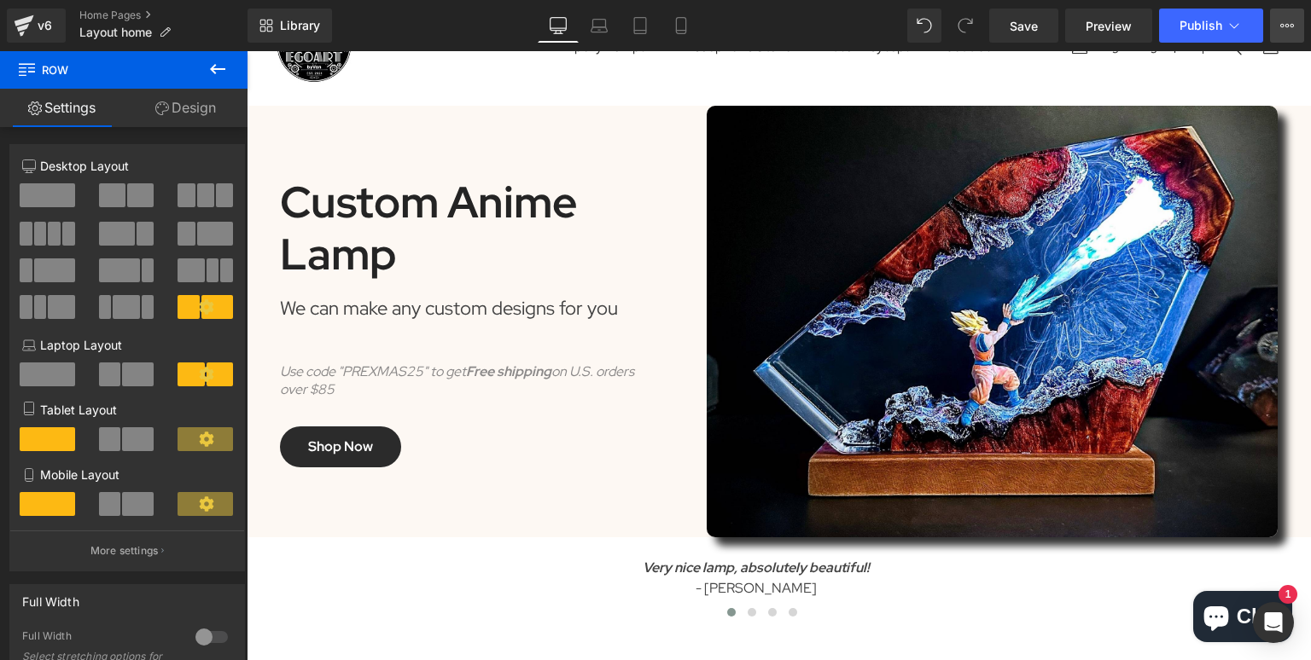
click at [1293, 21] on button "View Live Page View with current Template Save Template to Library Schedule Pub…" at bounding box center [1287, 26] width 34 height 34
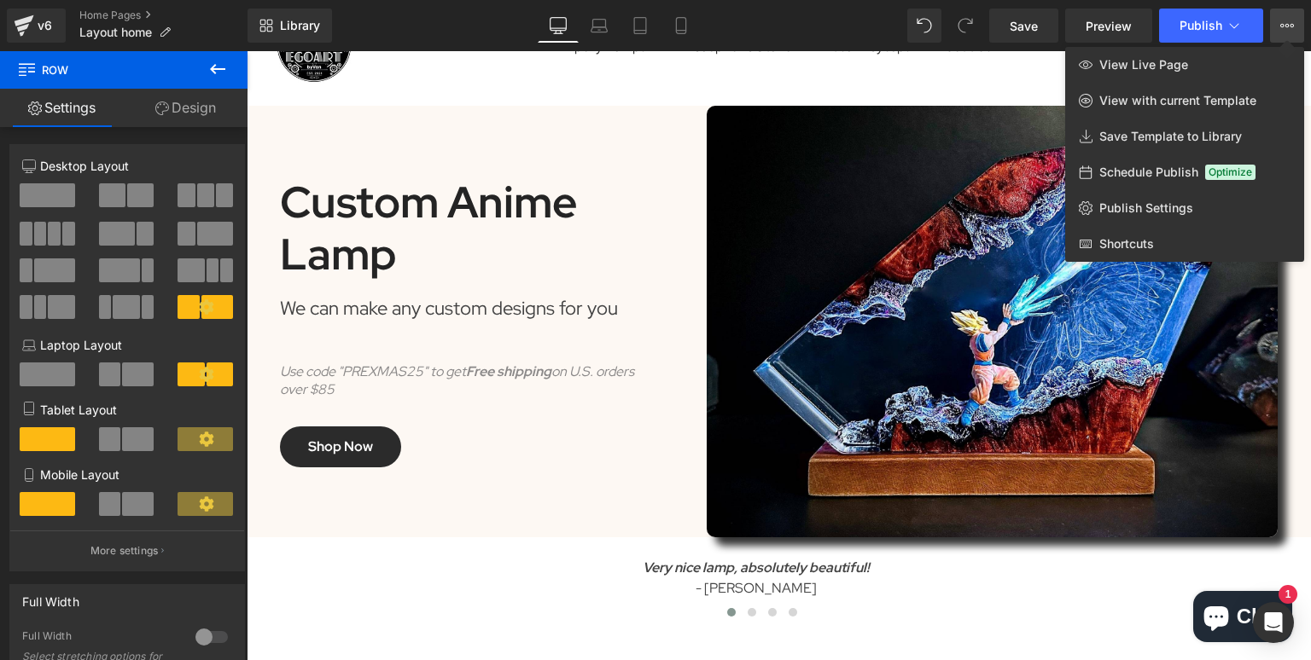
click at [1300, 21] on button "View Live Page View with current Template Save Template to Library Schedule Pub…" at bounding box center [1287, 26] width 34 height 34
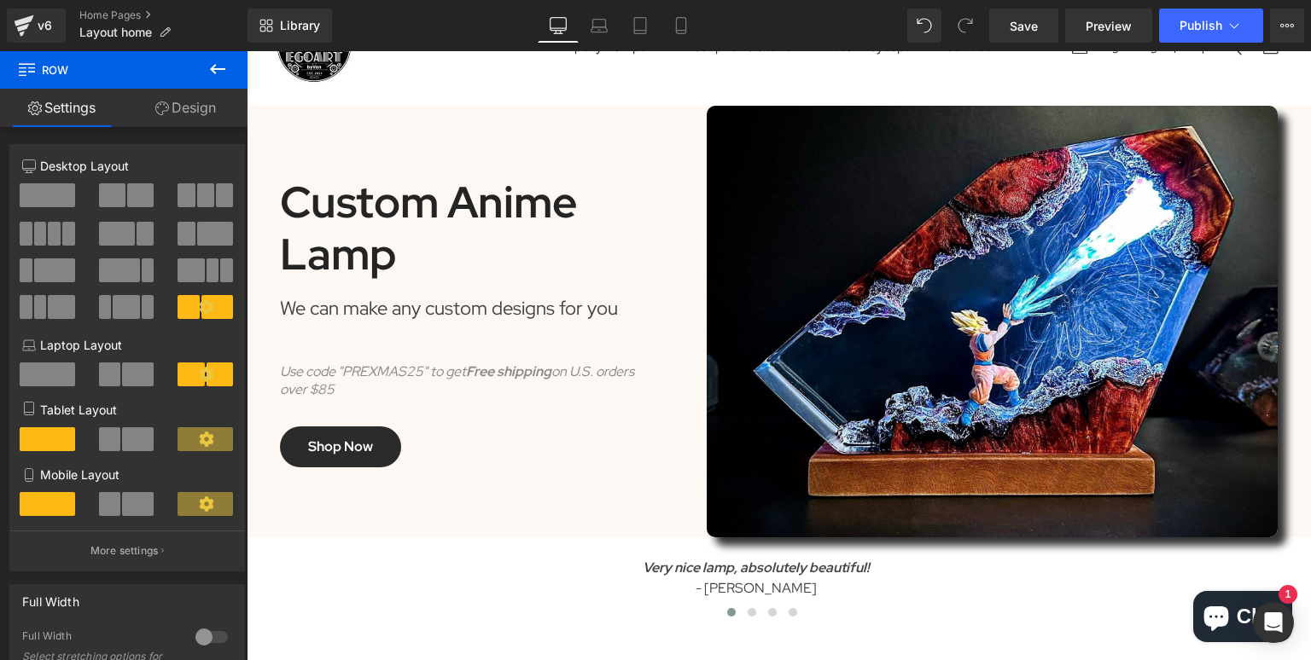
click at [1305, 25] on div "Save Preview Publish Scheduled View Live Page View with current Template Save T…" at bounding box center [1146, 26] width 328 height 34
click at [1294, 23] on button "View Live Page View with current Template Save Template to Library Schedule Pub…" at bounding box center [1287, 26] width 34 height 34
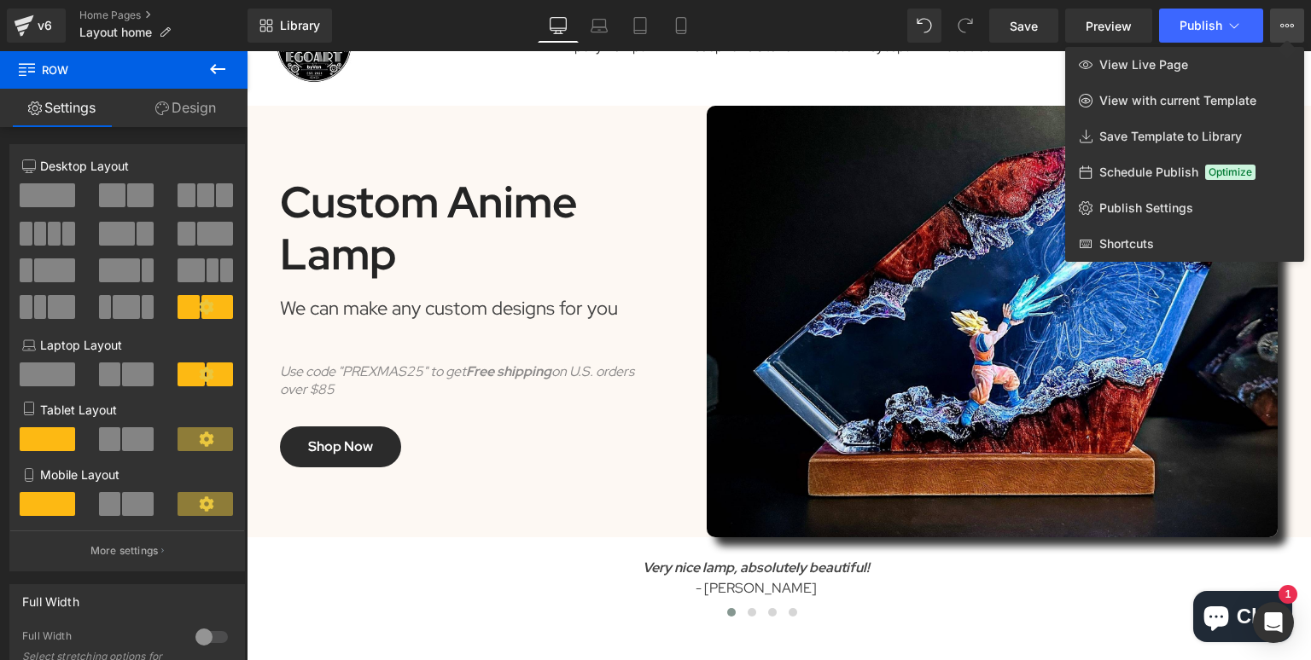
click at [1294, 23] on button "View Live Page View with current Template Save Template to Library Schedule Pub…" at bounding box center [1287, 26] width 34 height 34
